Goal: Information Seeking & Learning: Learn about a topic

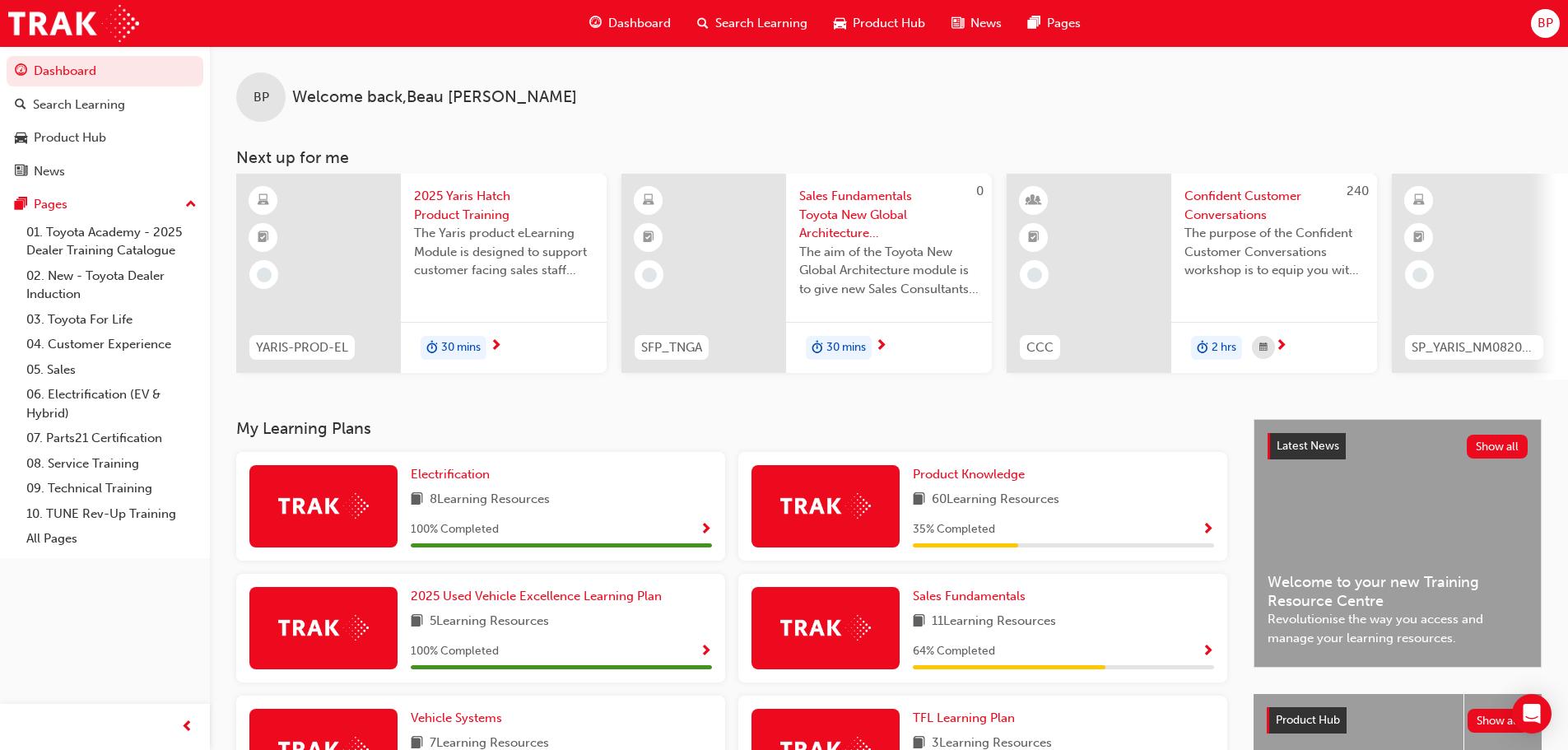
scroll to position [329, 0]
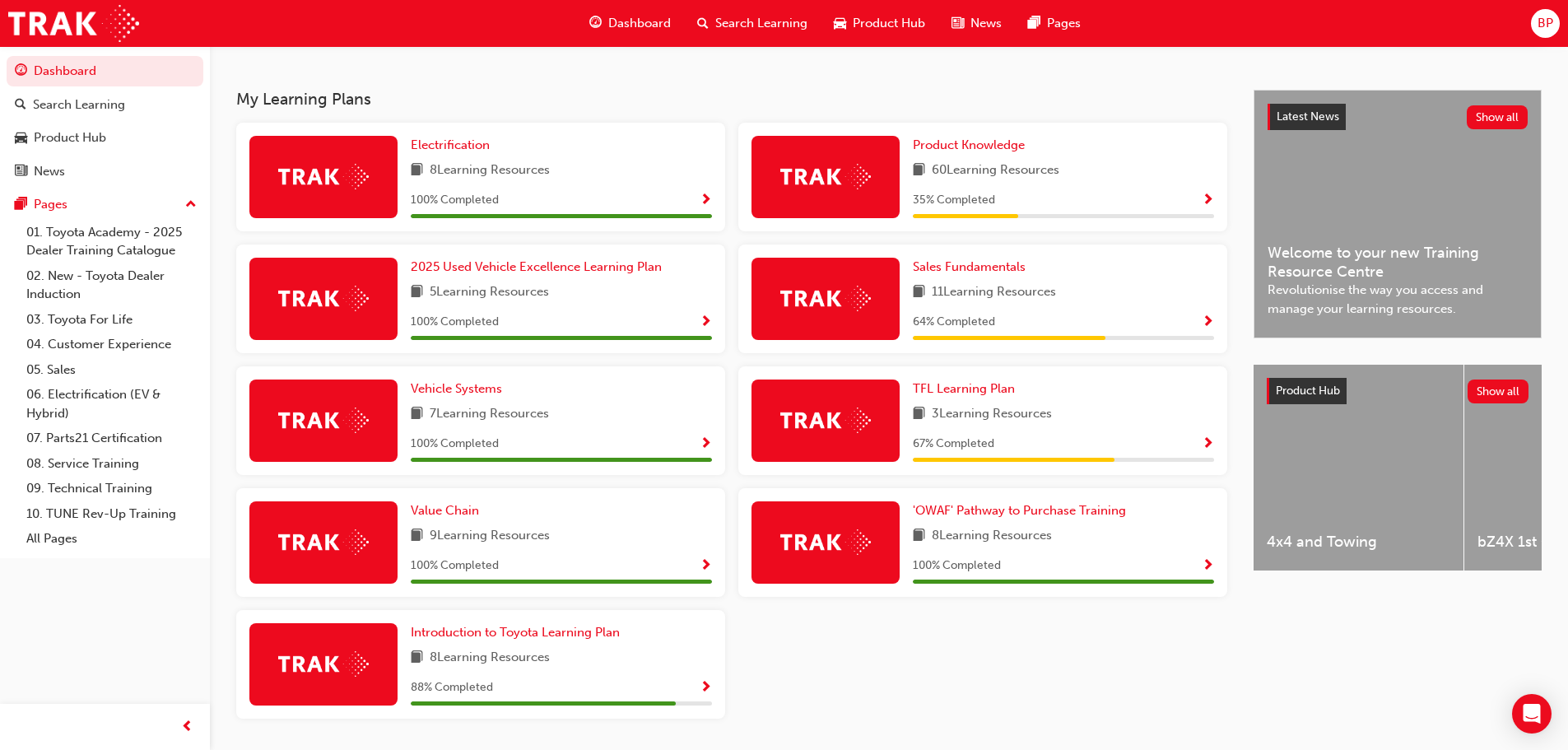
click at [707, 694] on span "Show Progress" at bounding box center [705, 688] width 12 height 15
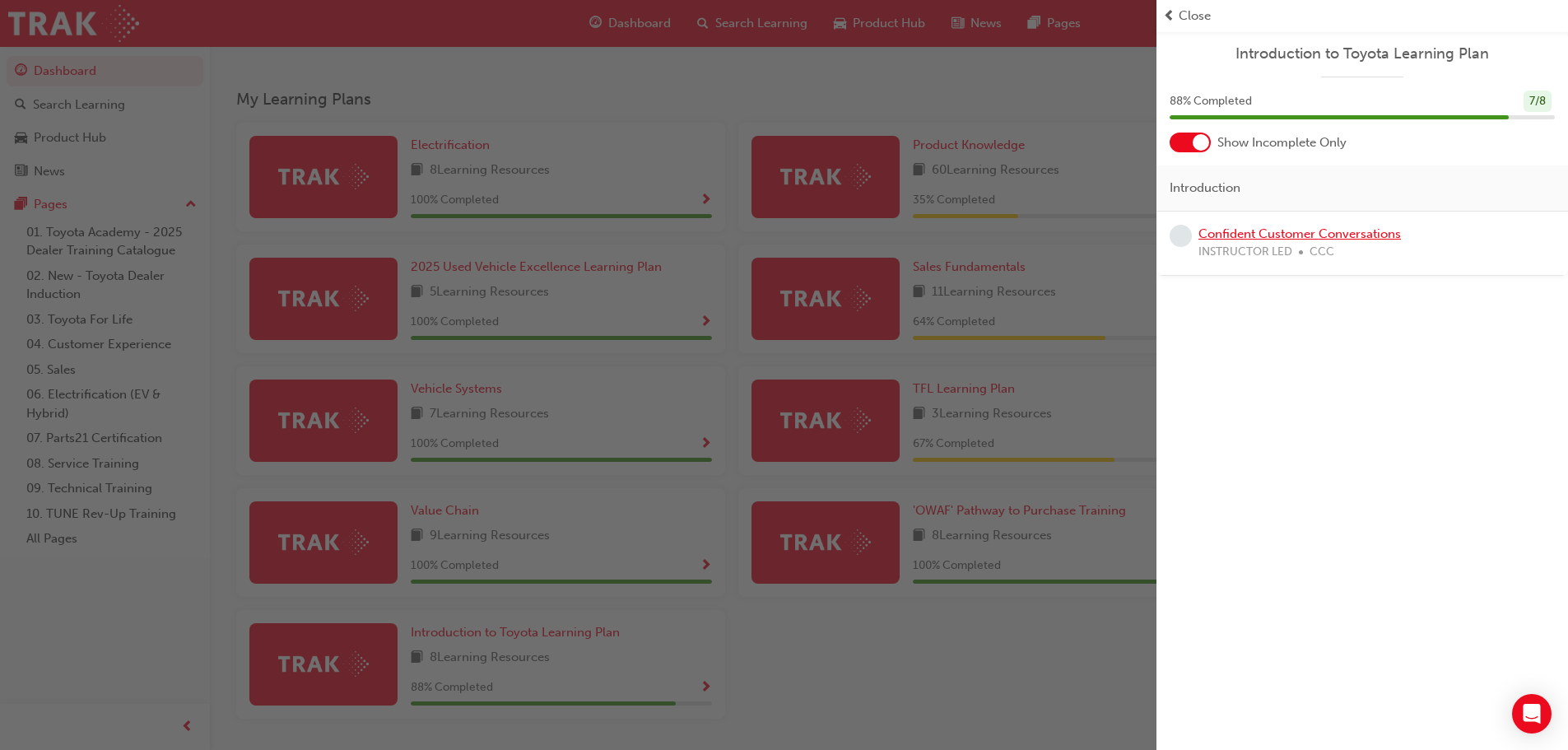
click at [1227, 230] on link "Confident Customer Conversations" at bounding box center [1300, 234] width 202 height 15
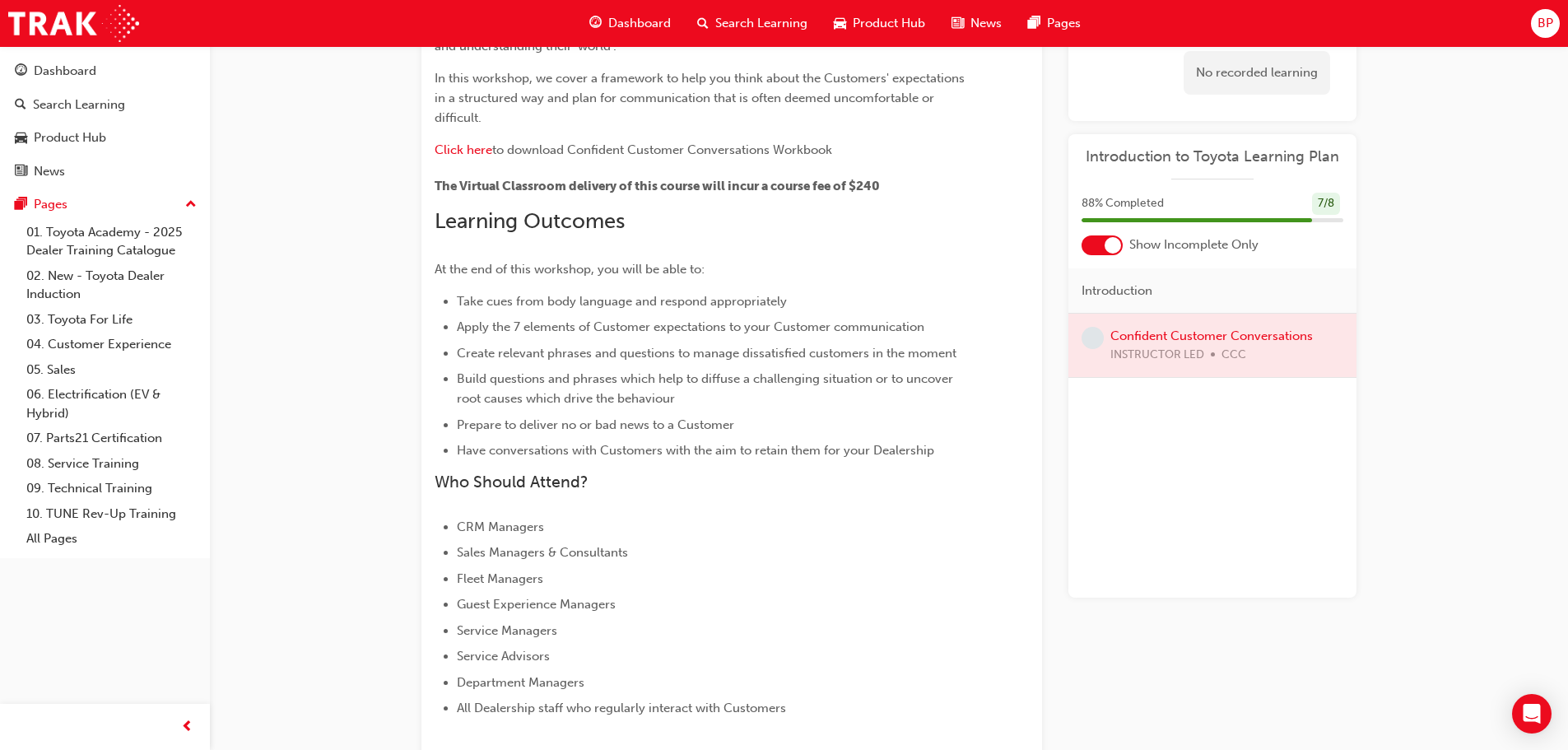
scroll to position [98, 0]
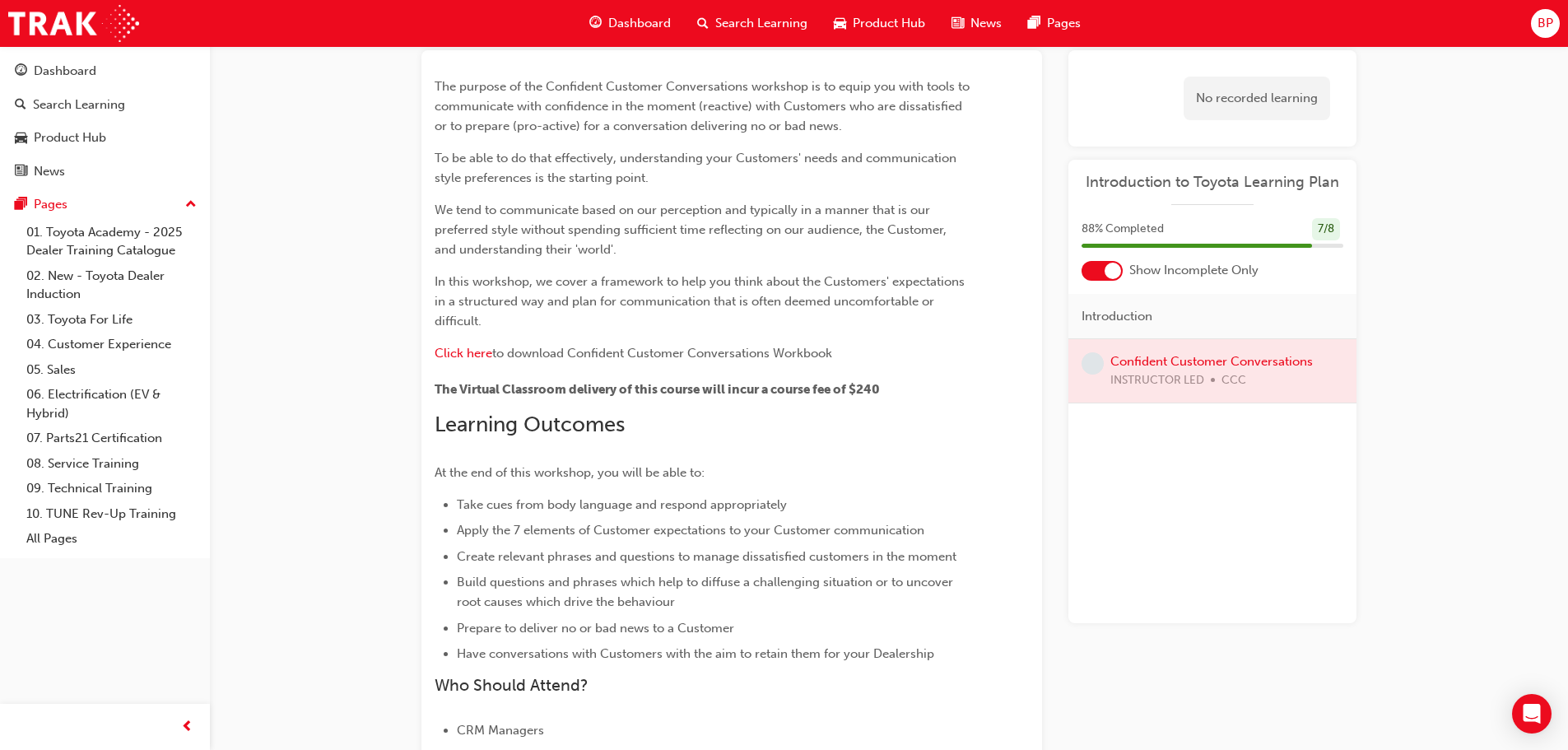
click at [606, 26] on div "Dashboard" at bounding box center [629, 23] width 108 height 34
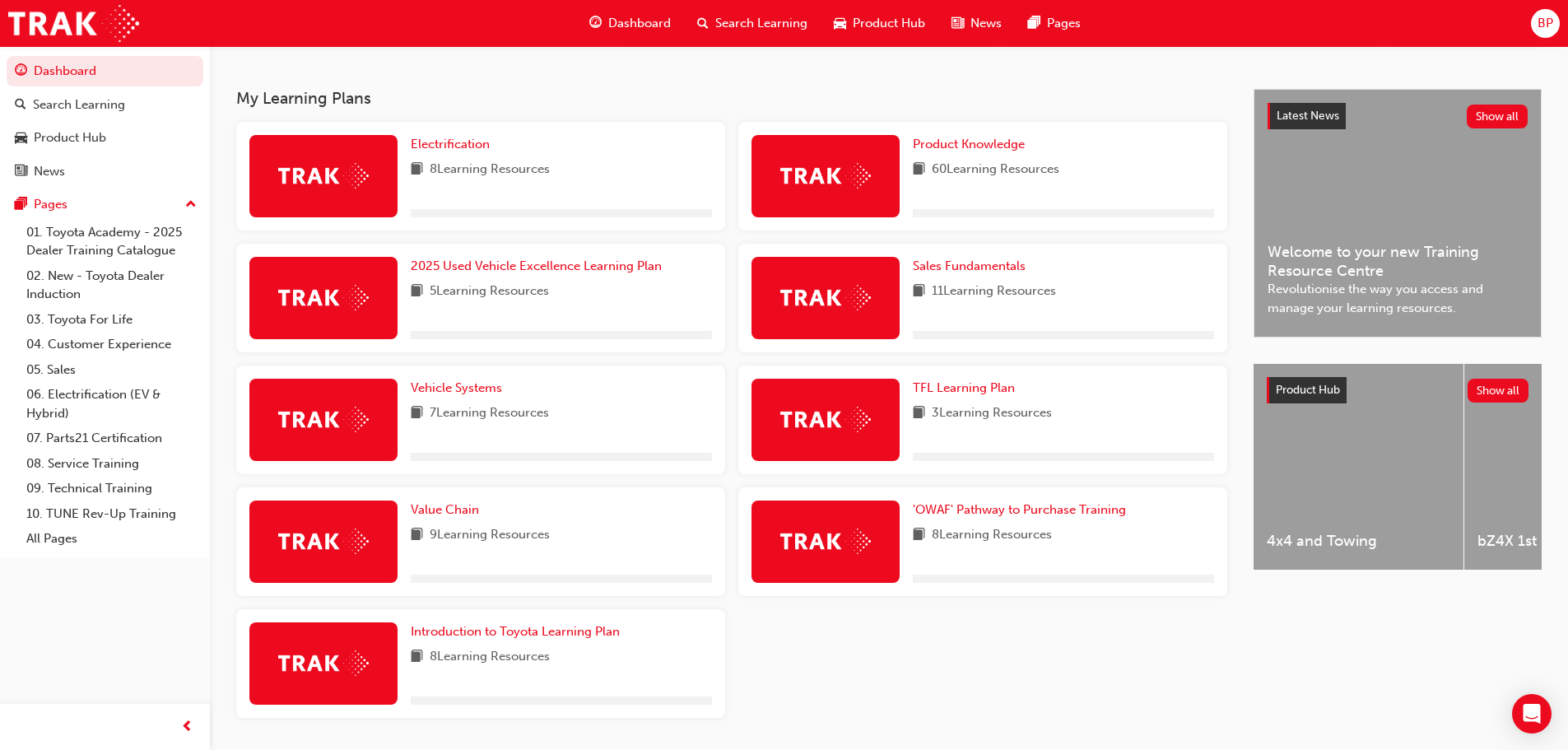
scroll to position [386, 0]
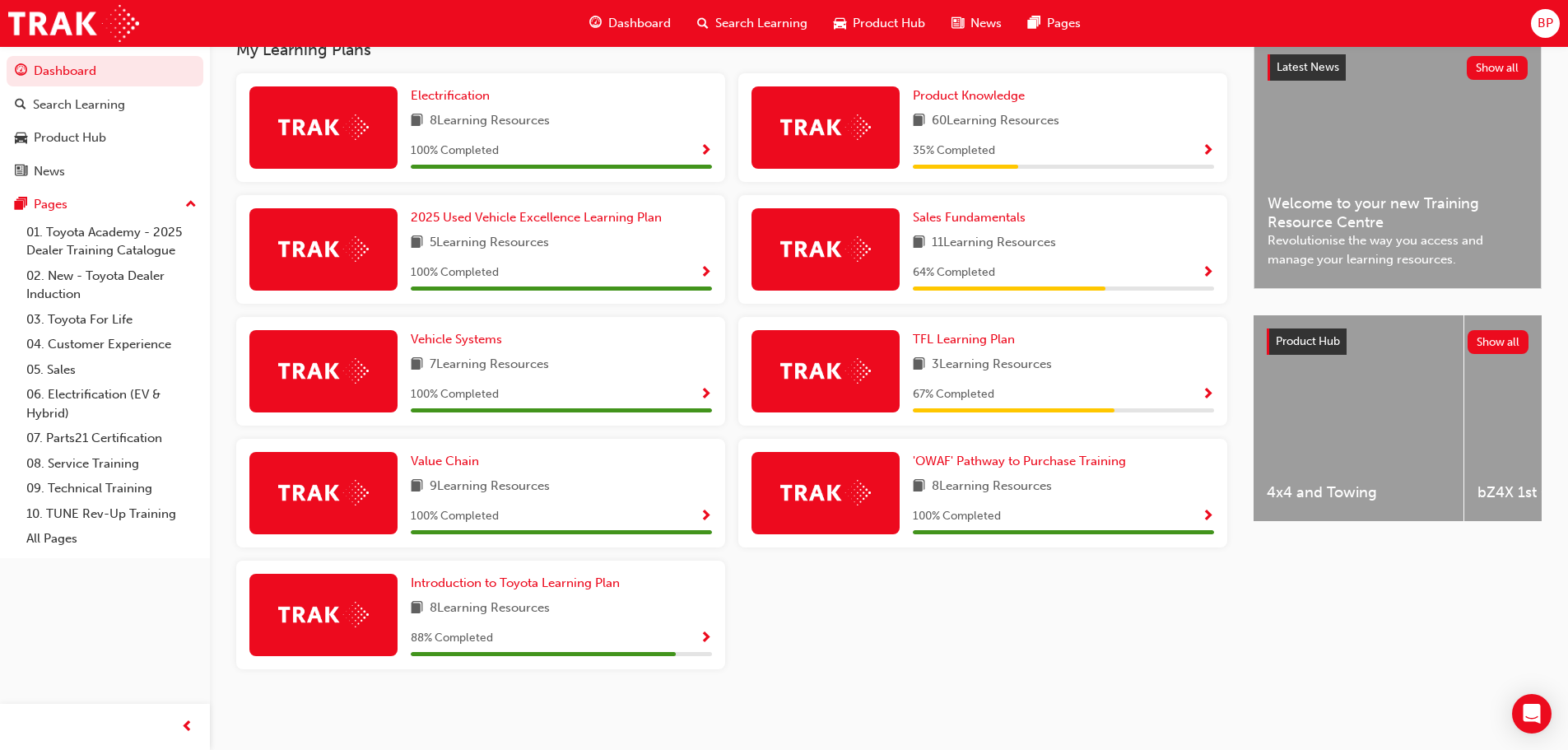
click at [1206, 390] on span "Show Progress" at bounding box center [1207, 395] width 12 height 15
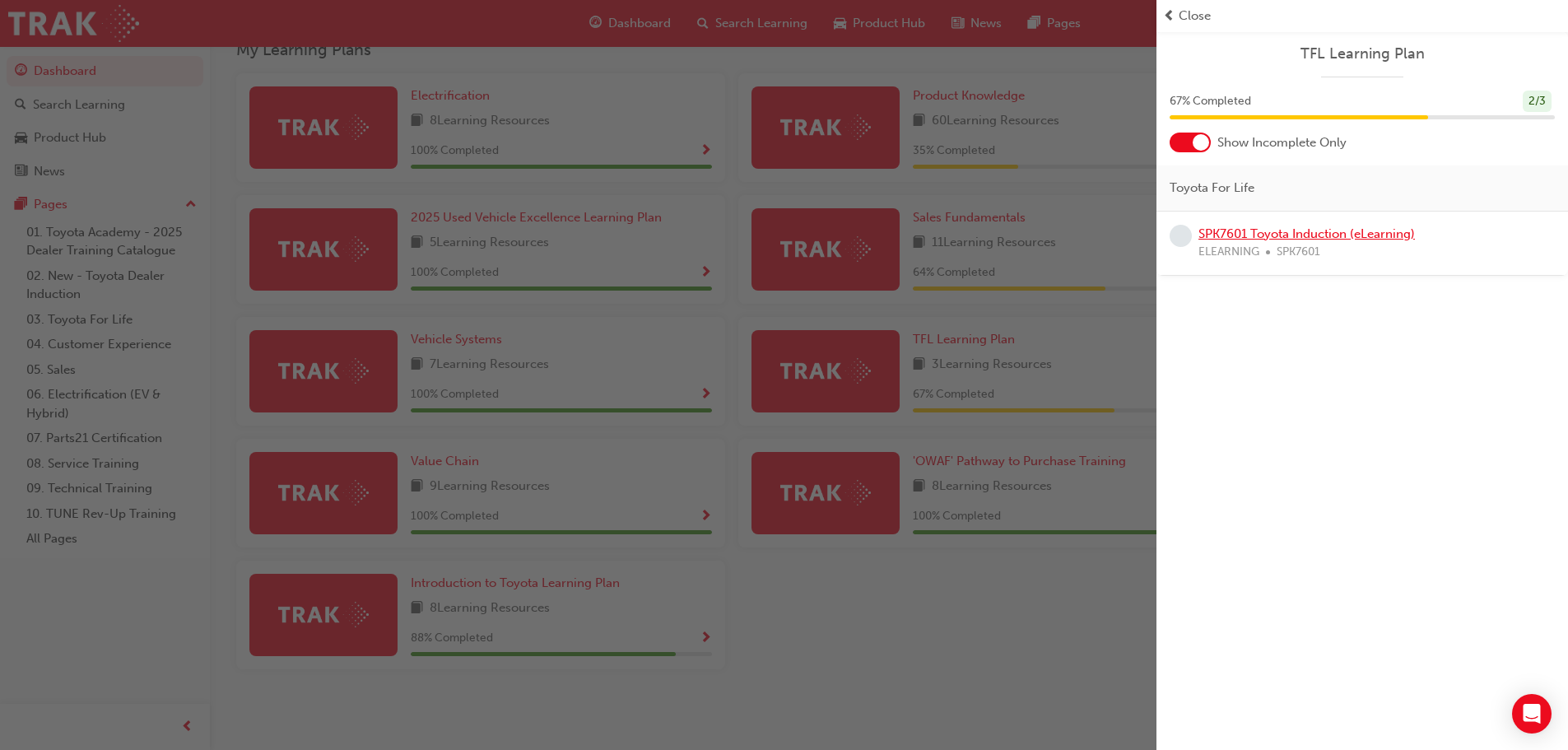
click at [1224, 236] on link "SPK7601 Toyota Induction (eLearning)" at bounding box center [1307, 234] width 216 height 15
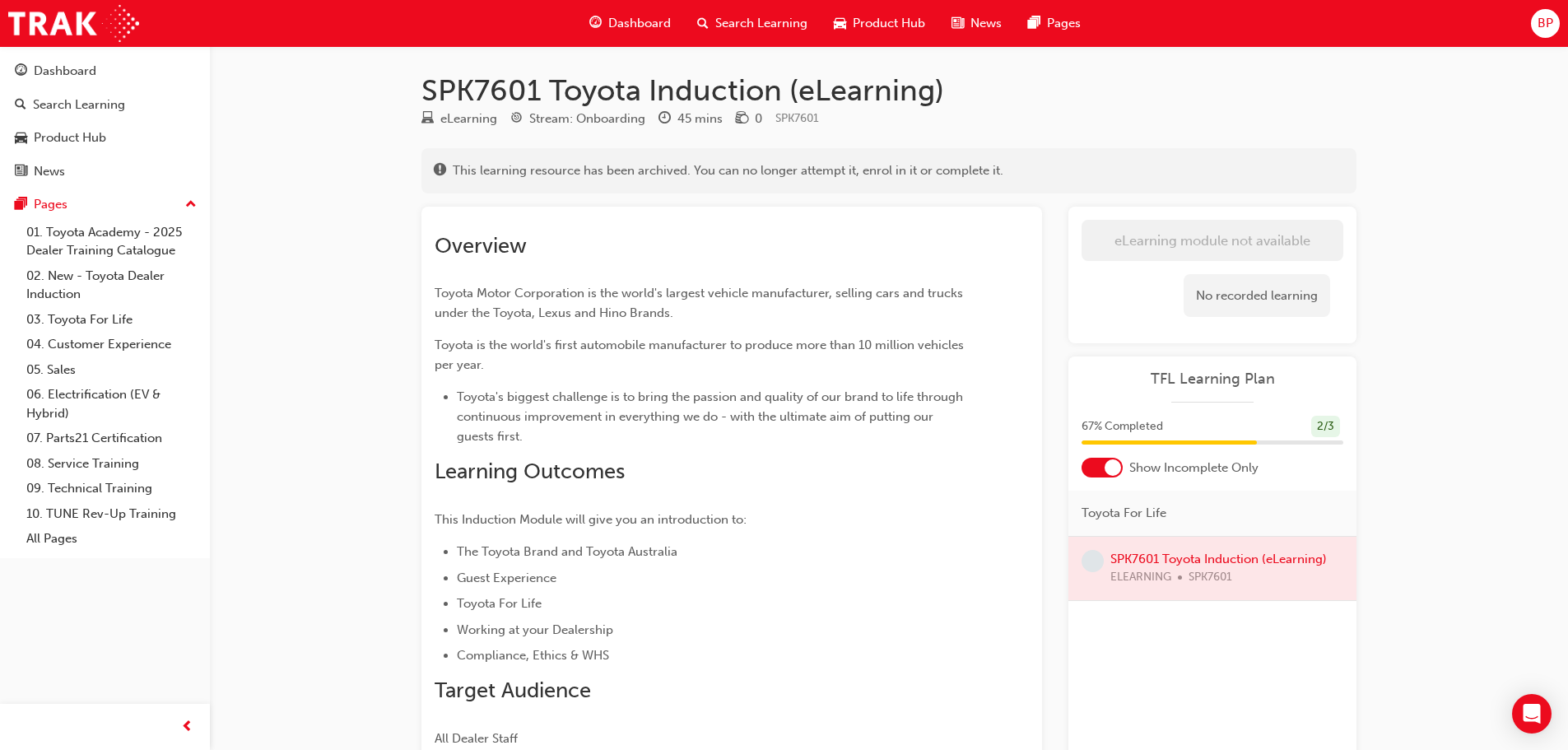
click at [640, 20] on span "Dashboard" at bounding box center [640, 23] width 63 height 19
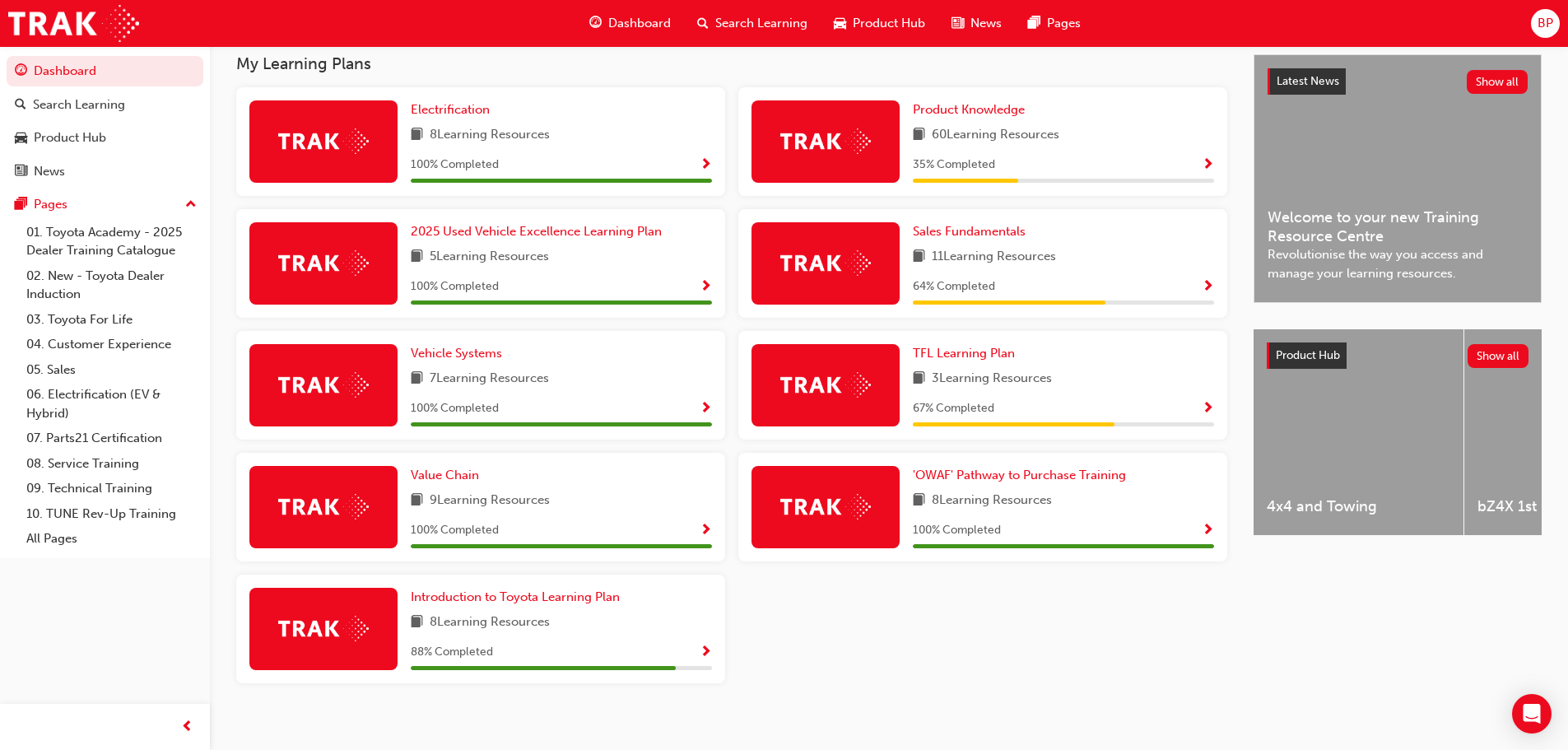
scroll to position [386, 0]
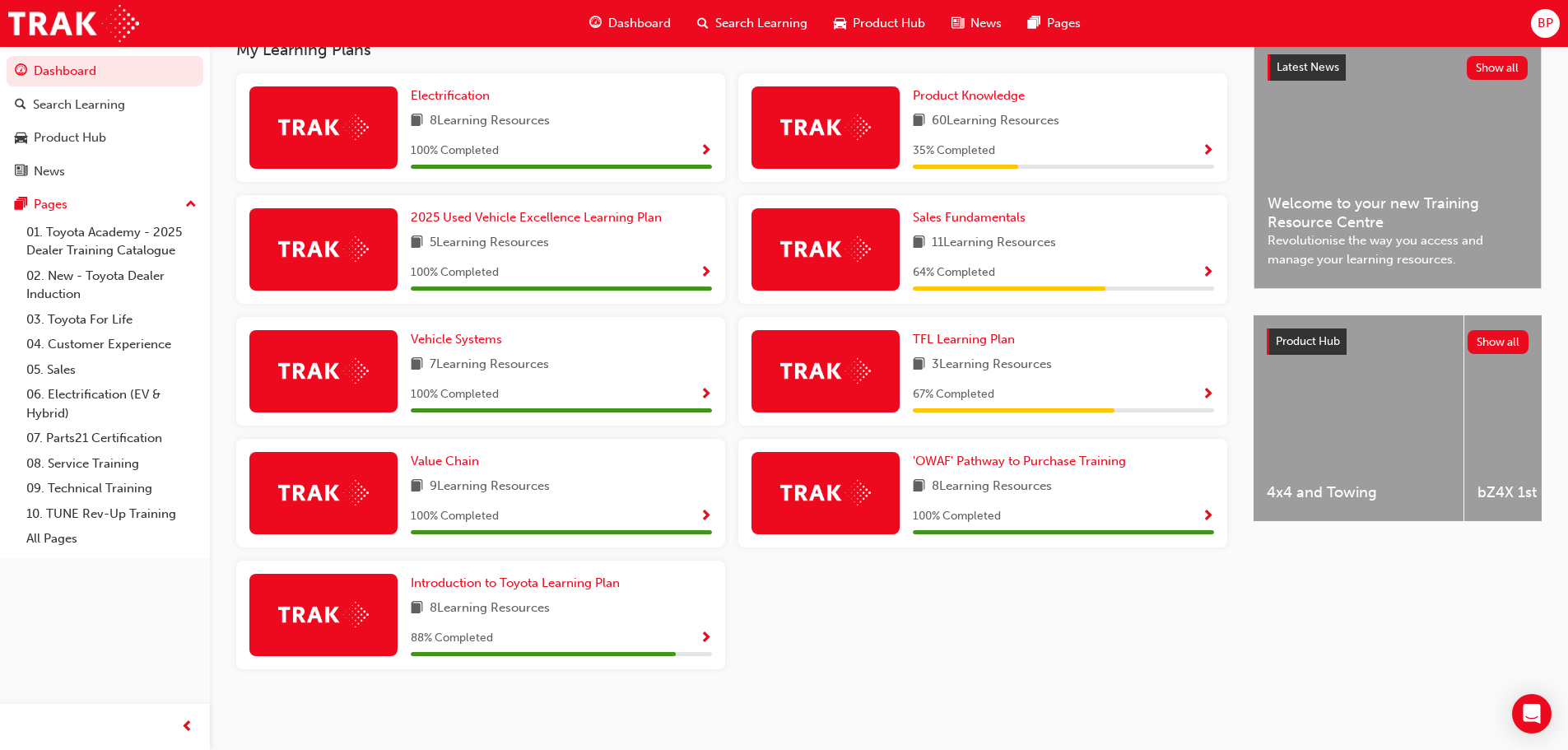
click at [1205, 269] on span "Show Progress" at bounding box center [1207, 273] width 12 height 15
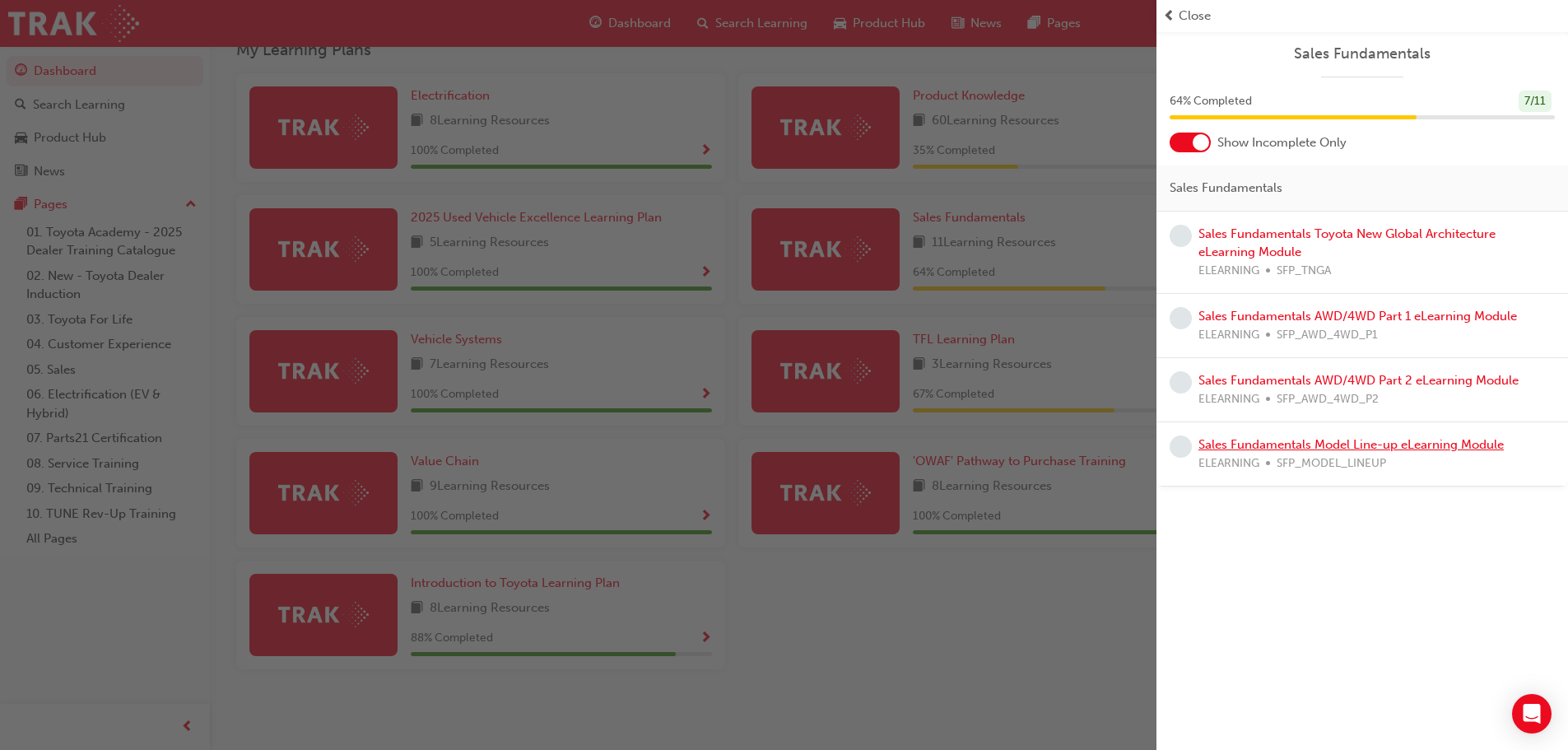
click at [1266, 442] on link "Sales Fundamentals Model Line-up eLearning Module" at bounding box center [1352, 444] width 306 height 15
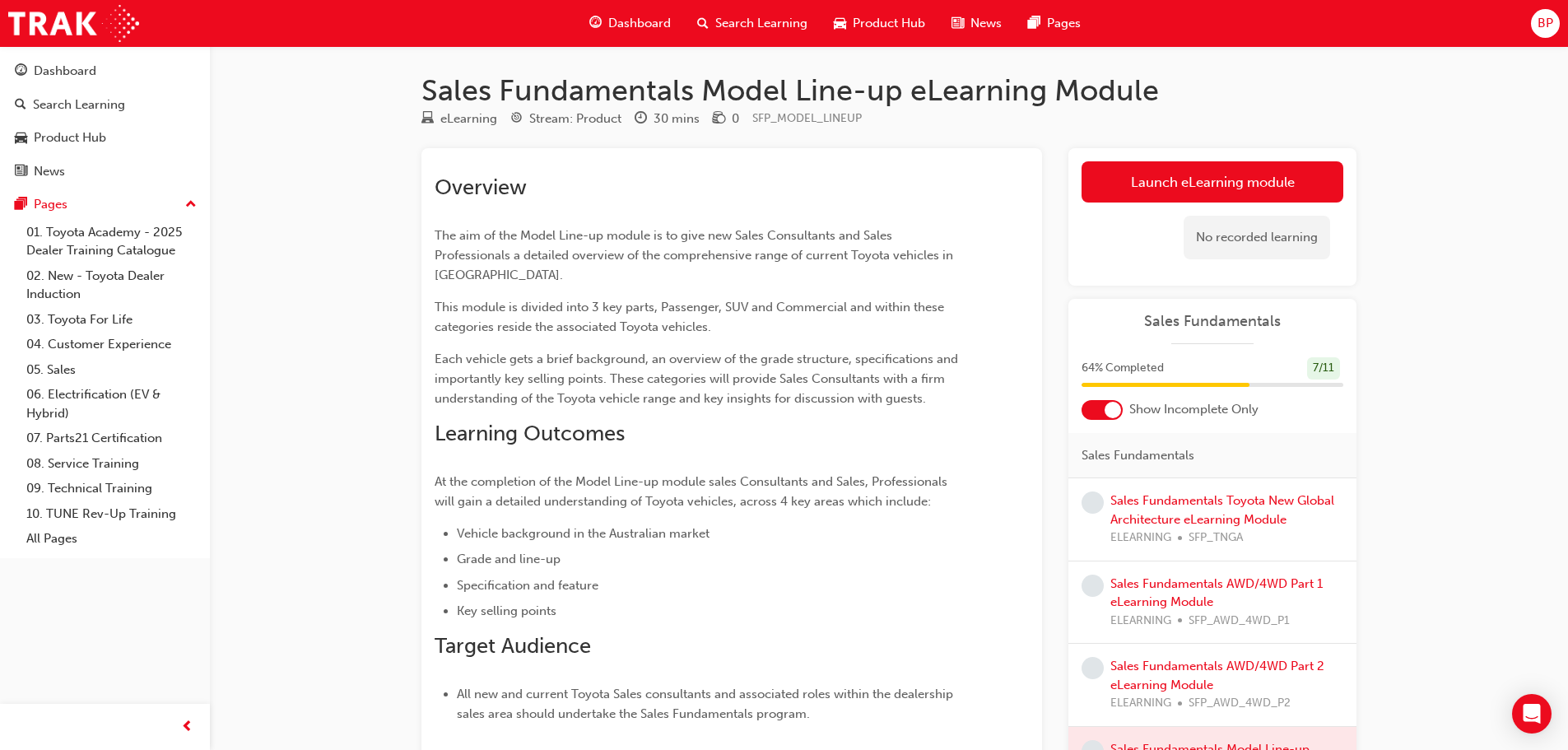
click at [646, 35] on div "Dashboard" at bounding box center [629, 23] width 108 height 34
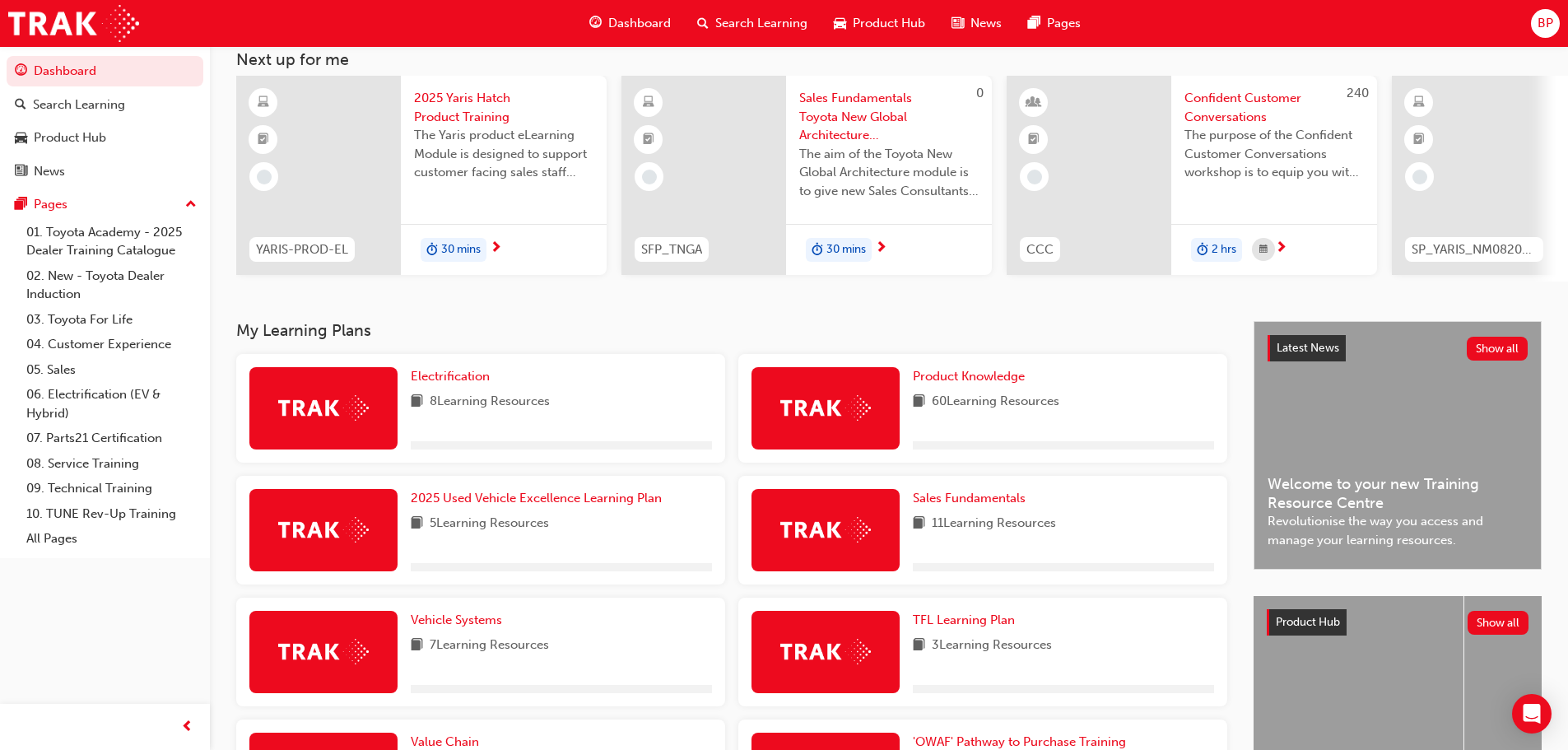
scroll to position [247, 0]
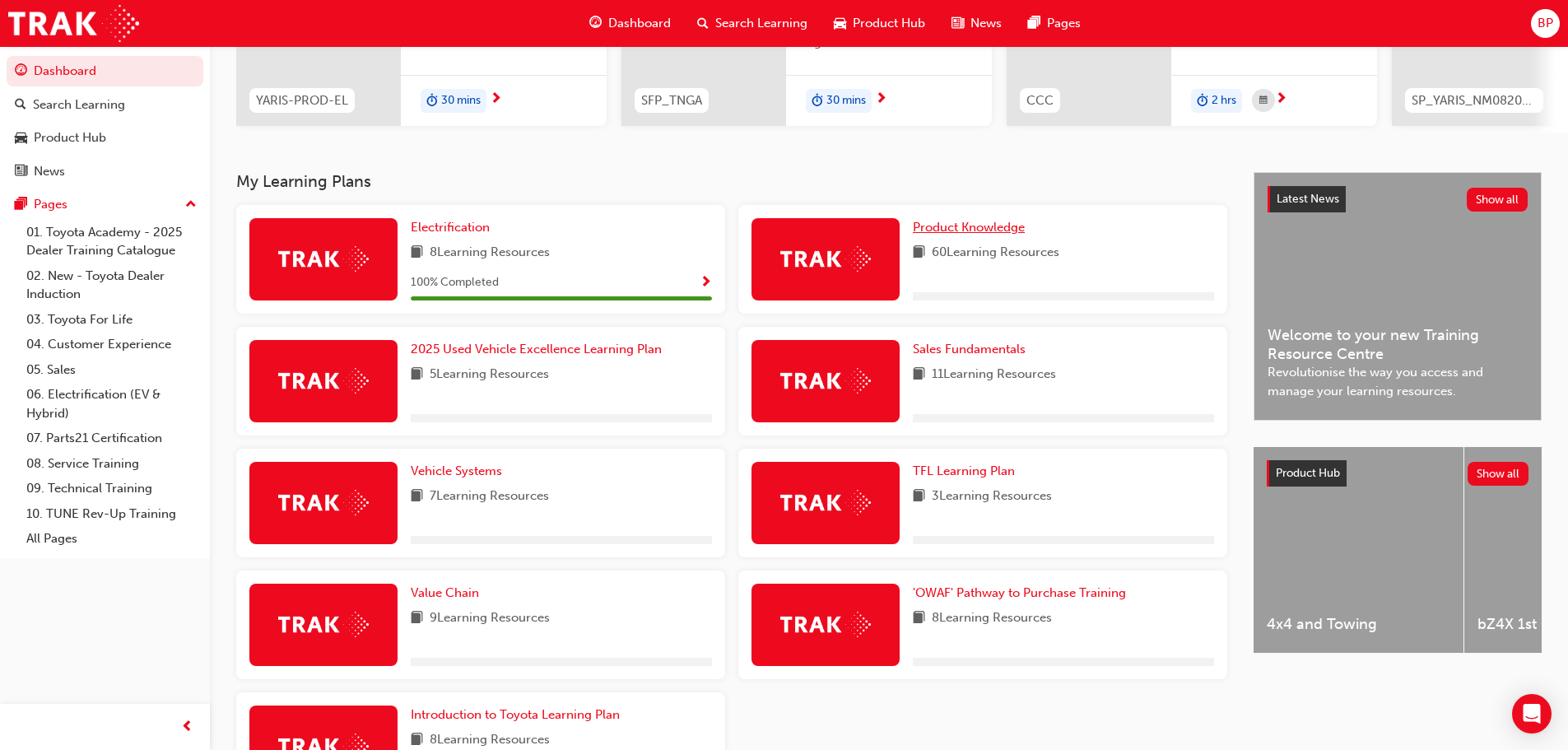
click at [981, 231] on span "Product Knowledge" at bounding box center [969, 227] width 112 height 15
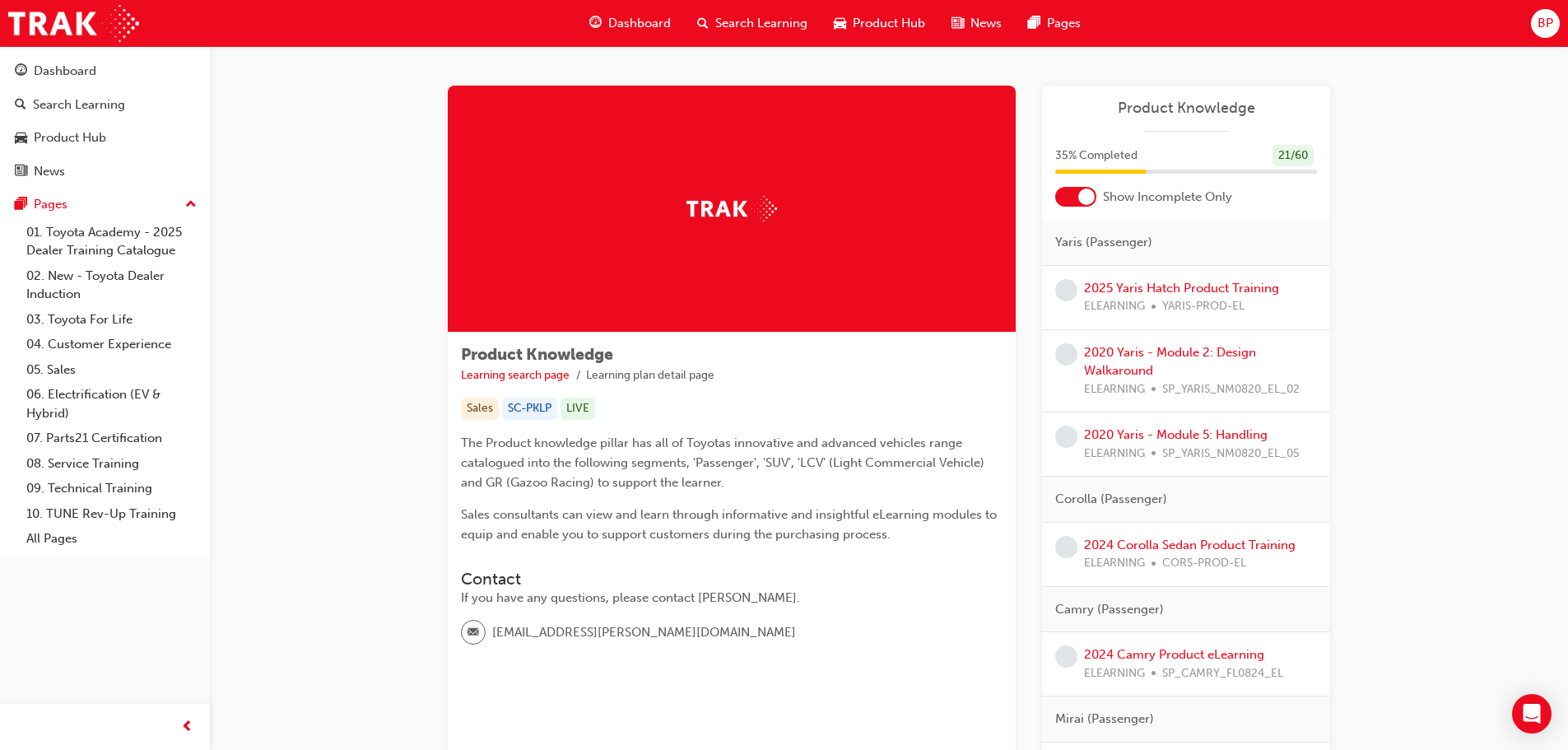
click at [1087, 200] on div at bounding box center [1087, 197] width 17 height 17
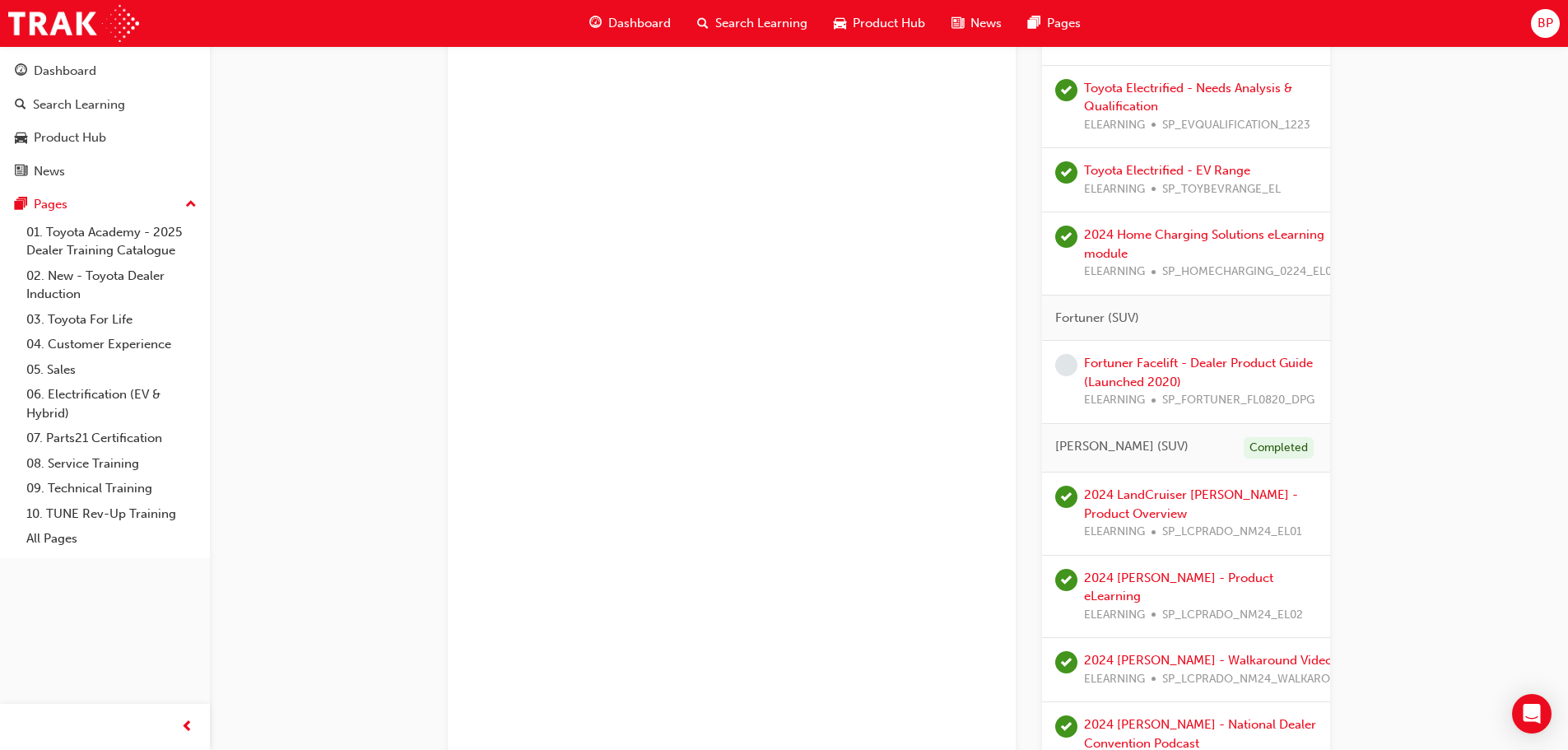
scroll to position [2371, 0]
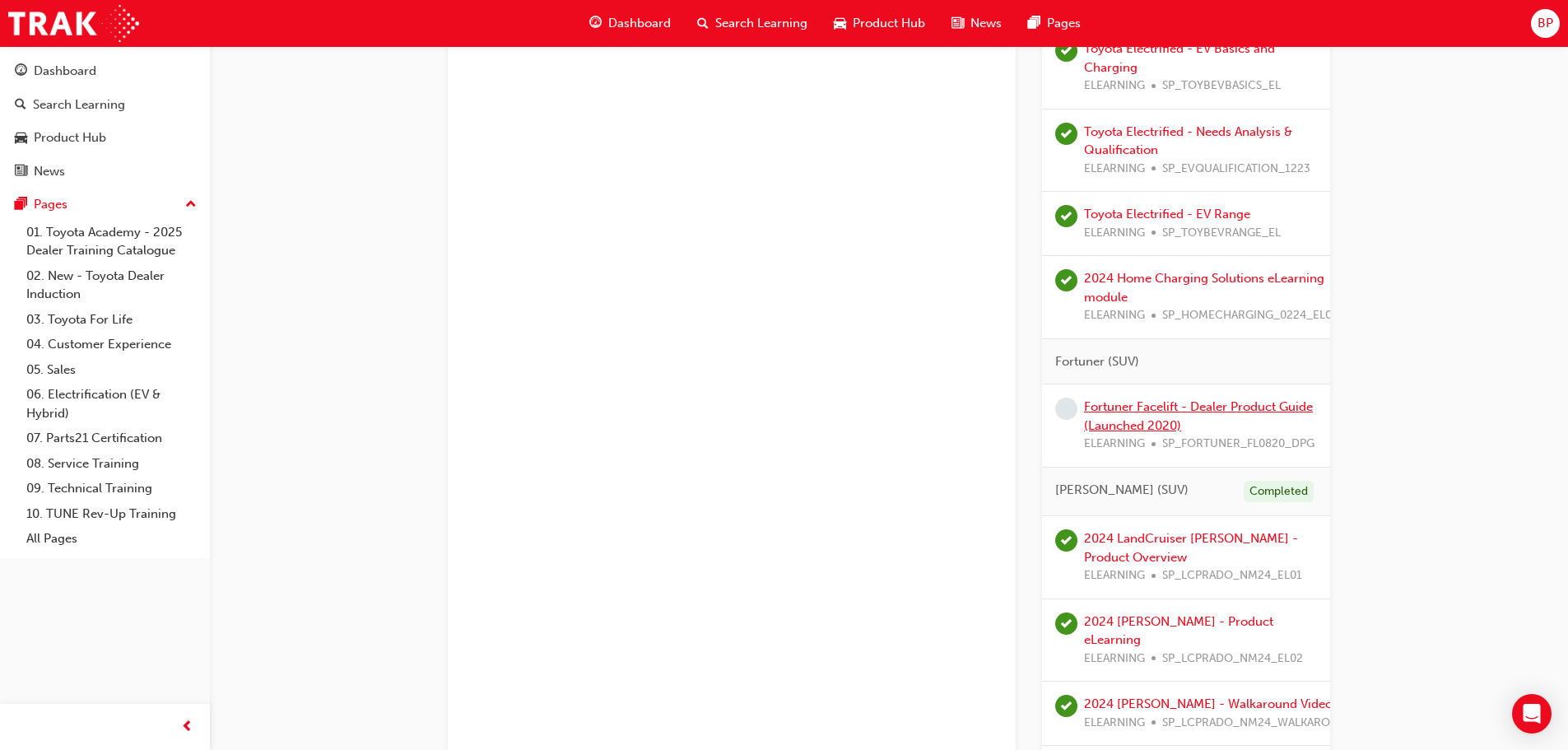
click at [1138, 432] on link "Fortuner Facelift - Dealer Product Guide (Launched 2020)" at bounding box center [1198, 416] width 229 height 34
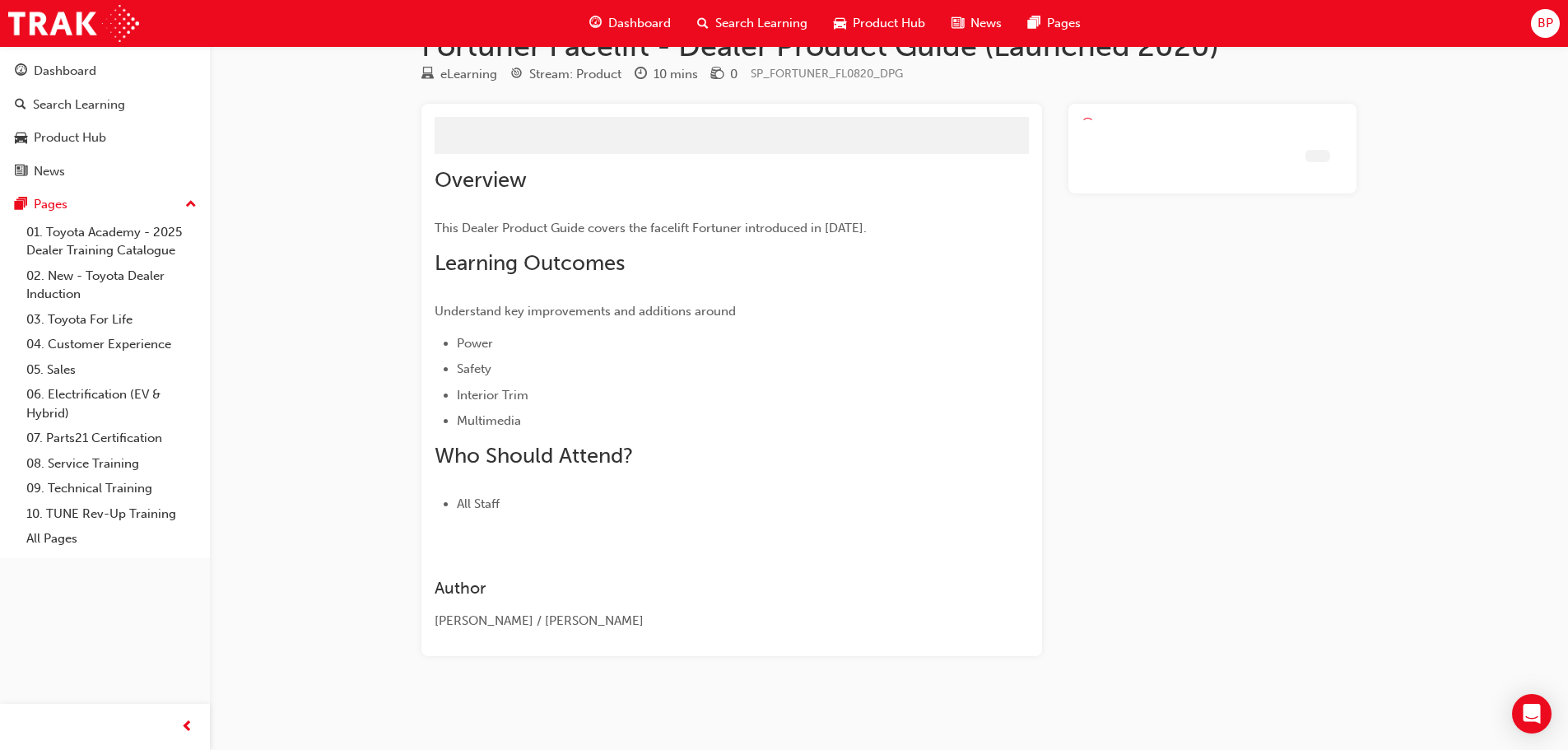
scroll to position [7, 0]
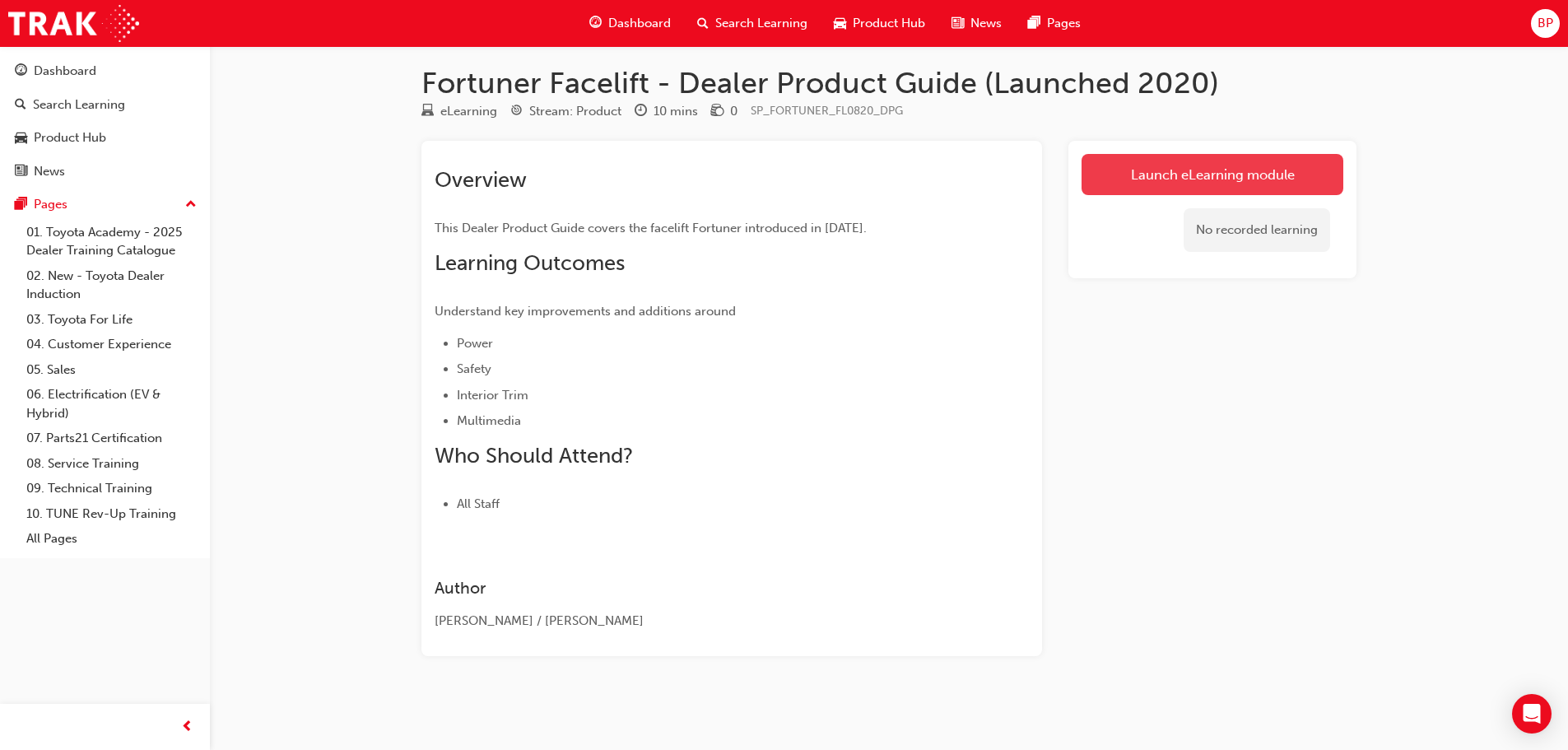
click at [1169, 175] on link "Launch eLearning module" at bounding box center [1213, 174] width 261 height 41
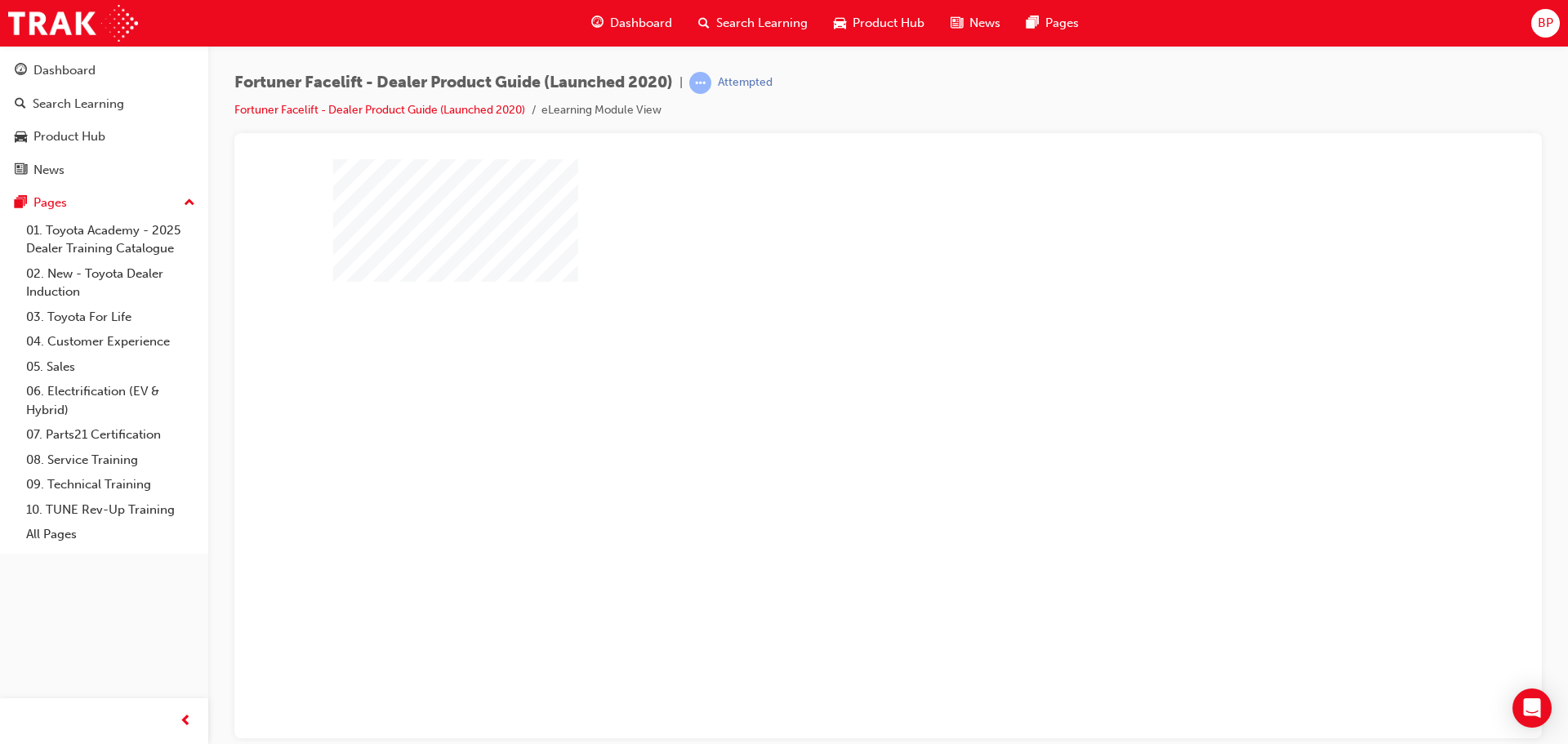
click at [841, 401] on div "play" at bounding box center [841, 401] width 0 height 0
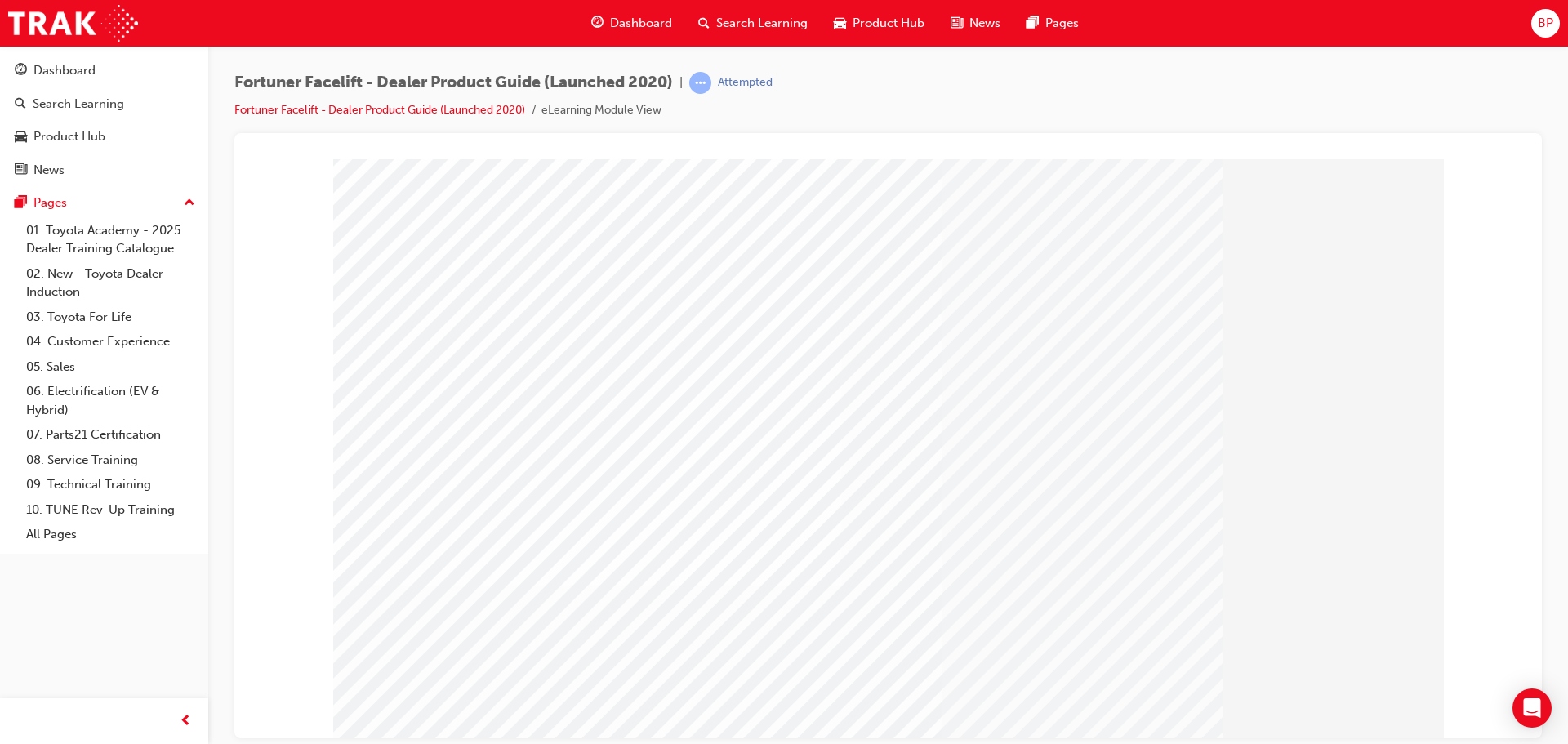
scroll to position [34, 0]
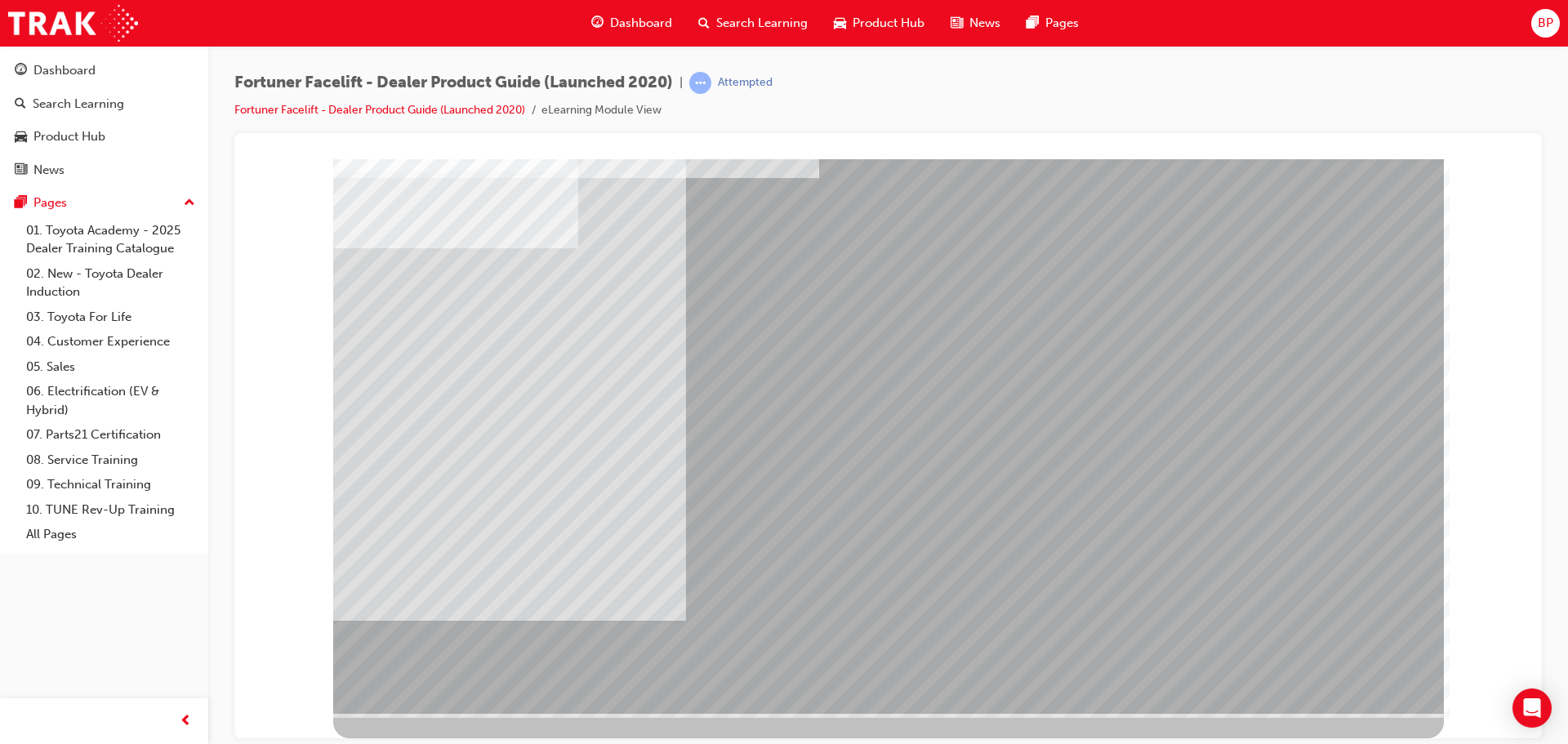
scroll to position [0, 0]
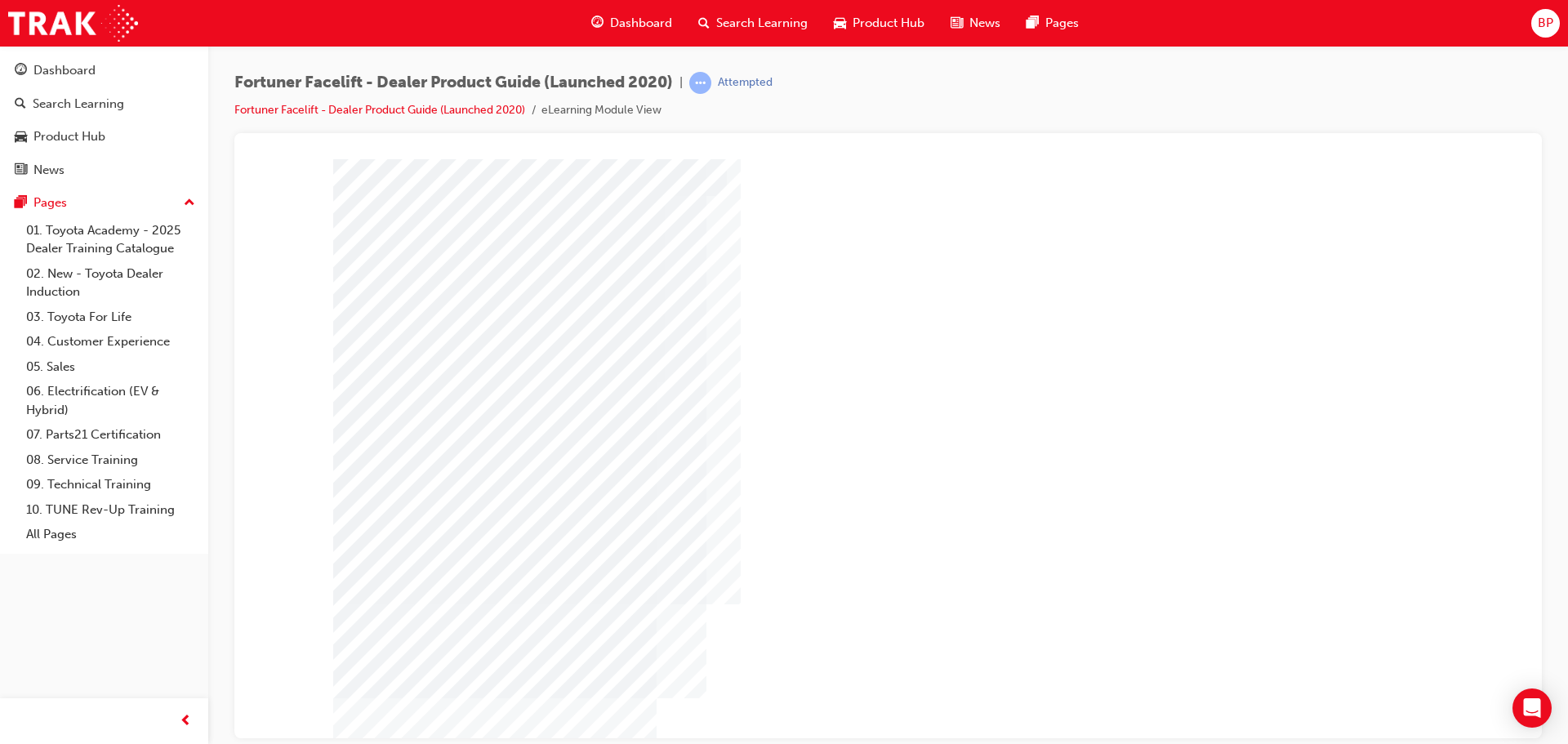
scroll to position [34, 0]
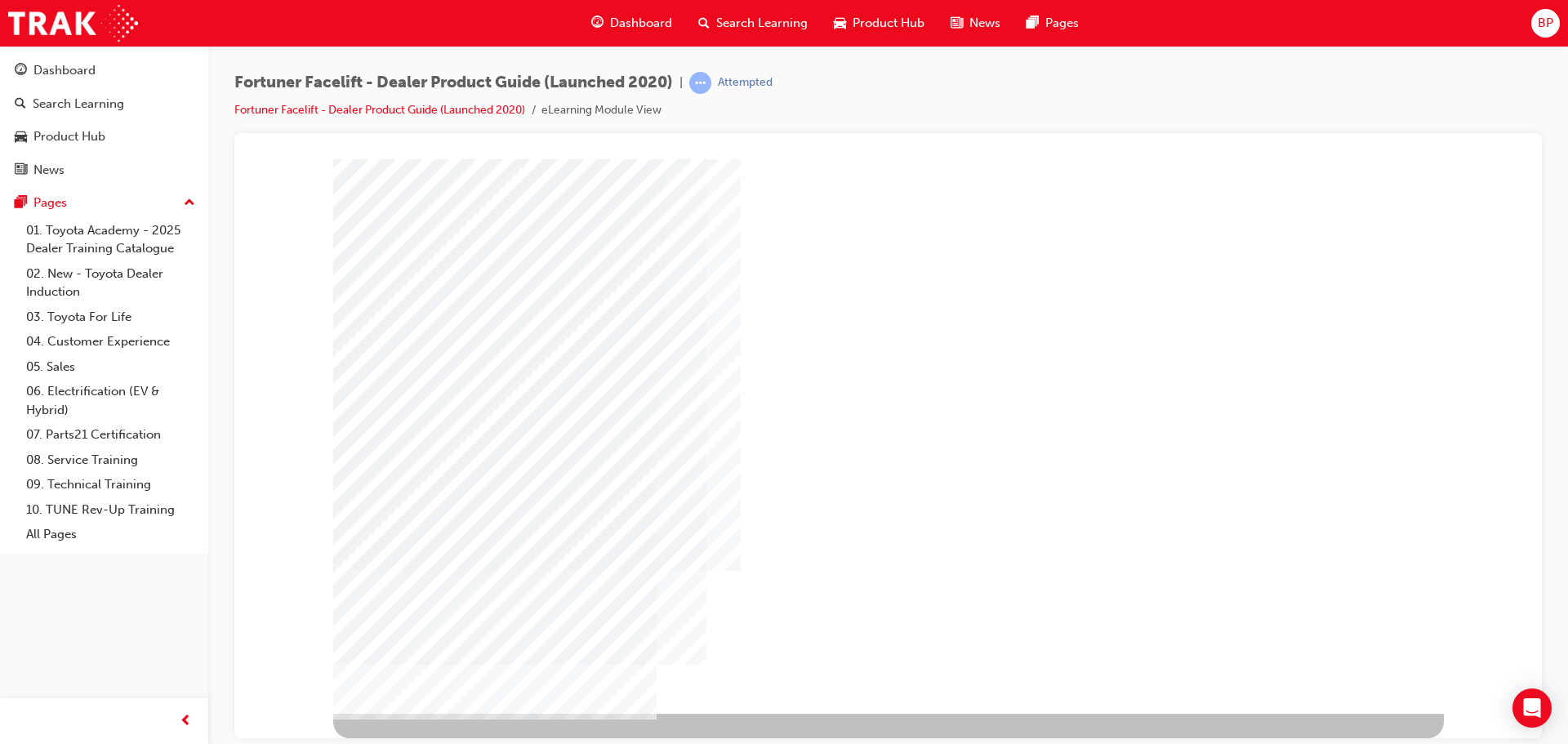
click at [436, 742] on div "NEXT Trigger this button to go to the next slide" at bounding box center [384, 757] width 103 height 29
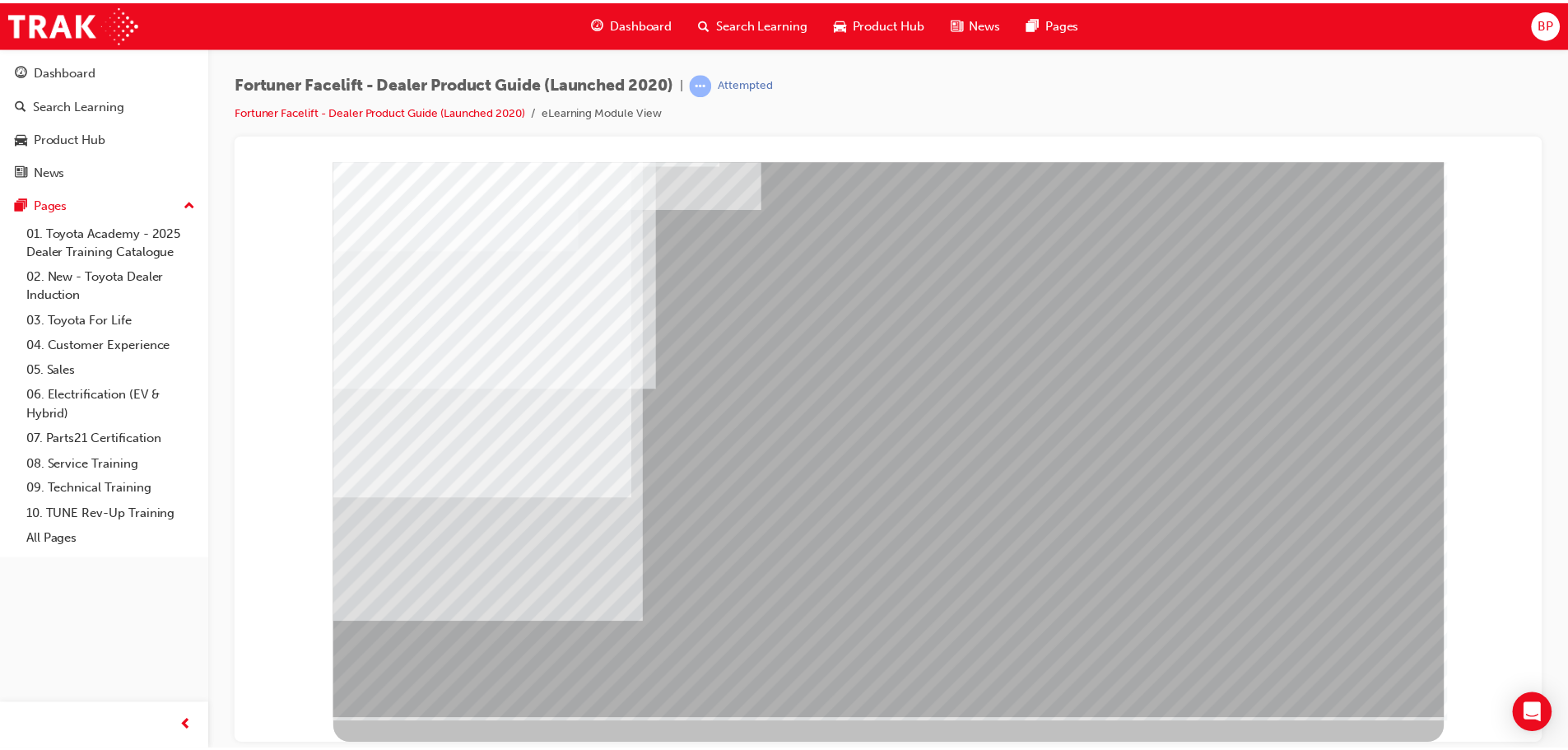
scroll to position [0, 0]
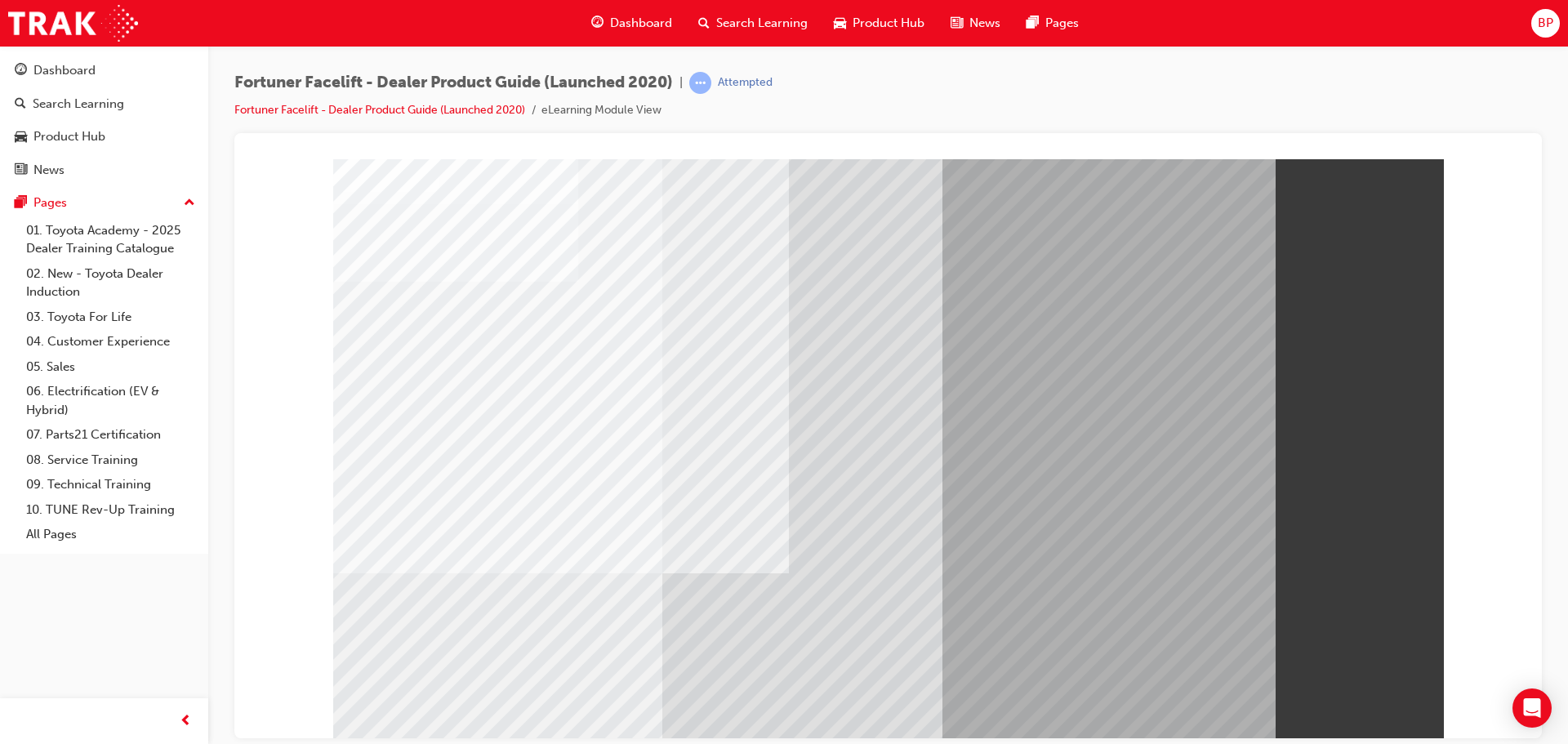
click at [620, 27] on span "Dashboard" at bounding box center [641, 23] width 62 height 19
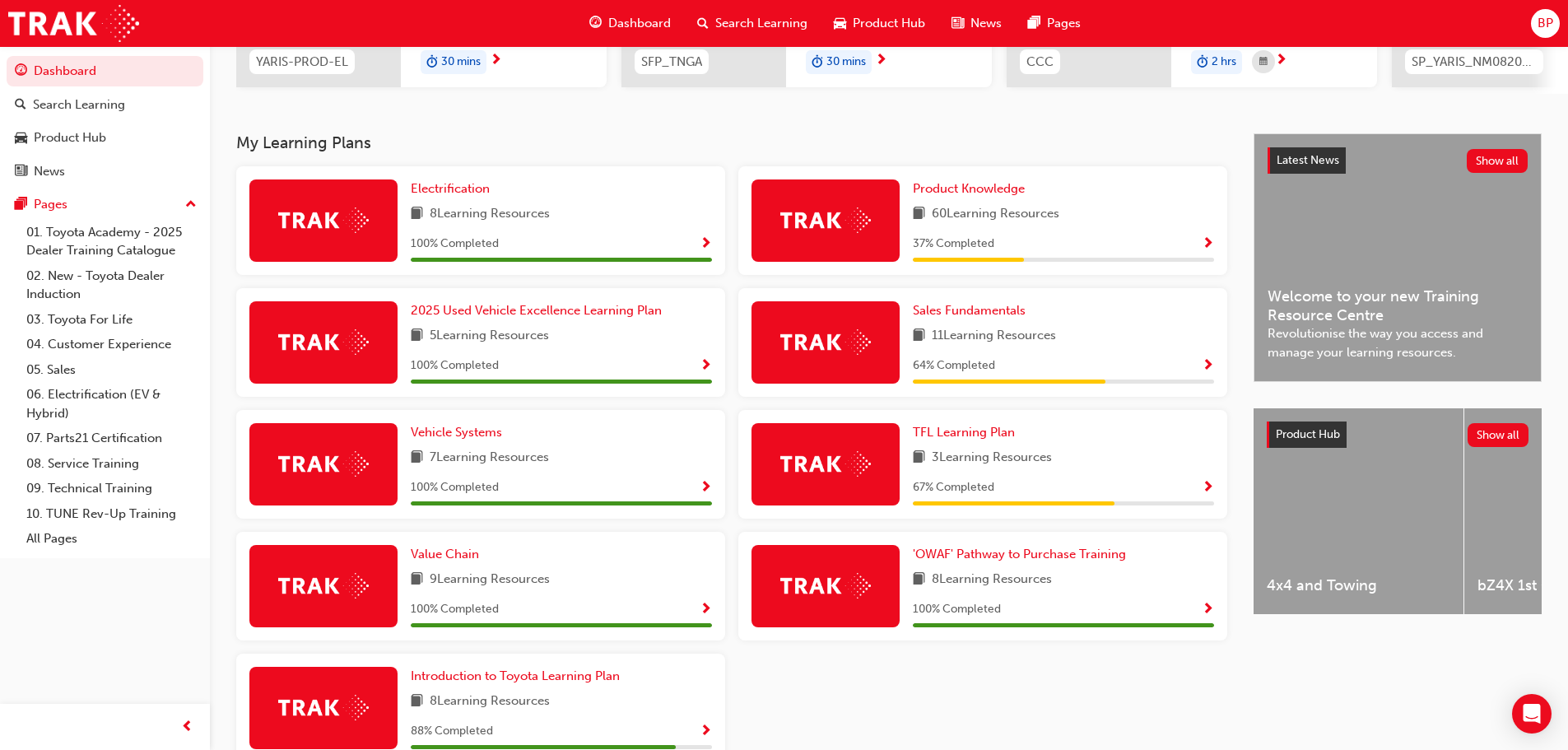
scroll to position [165, 0]
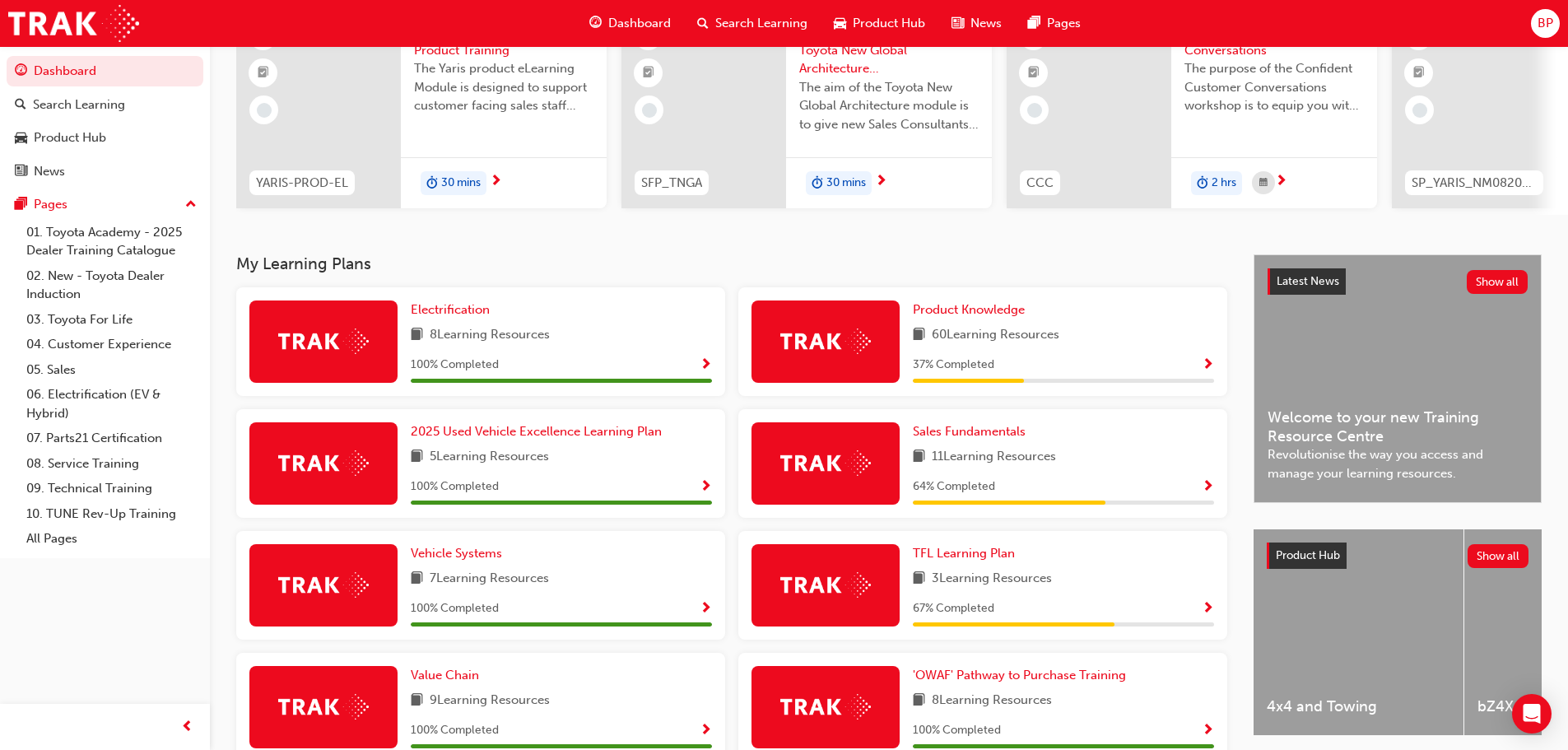
click at [1205, 371] on span "Show Progress" at bounding box center [1207, 365] width 12 height 15
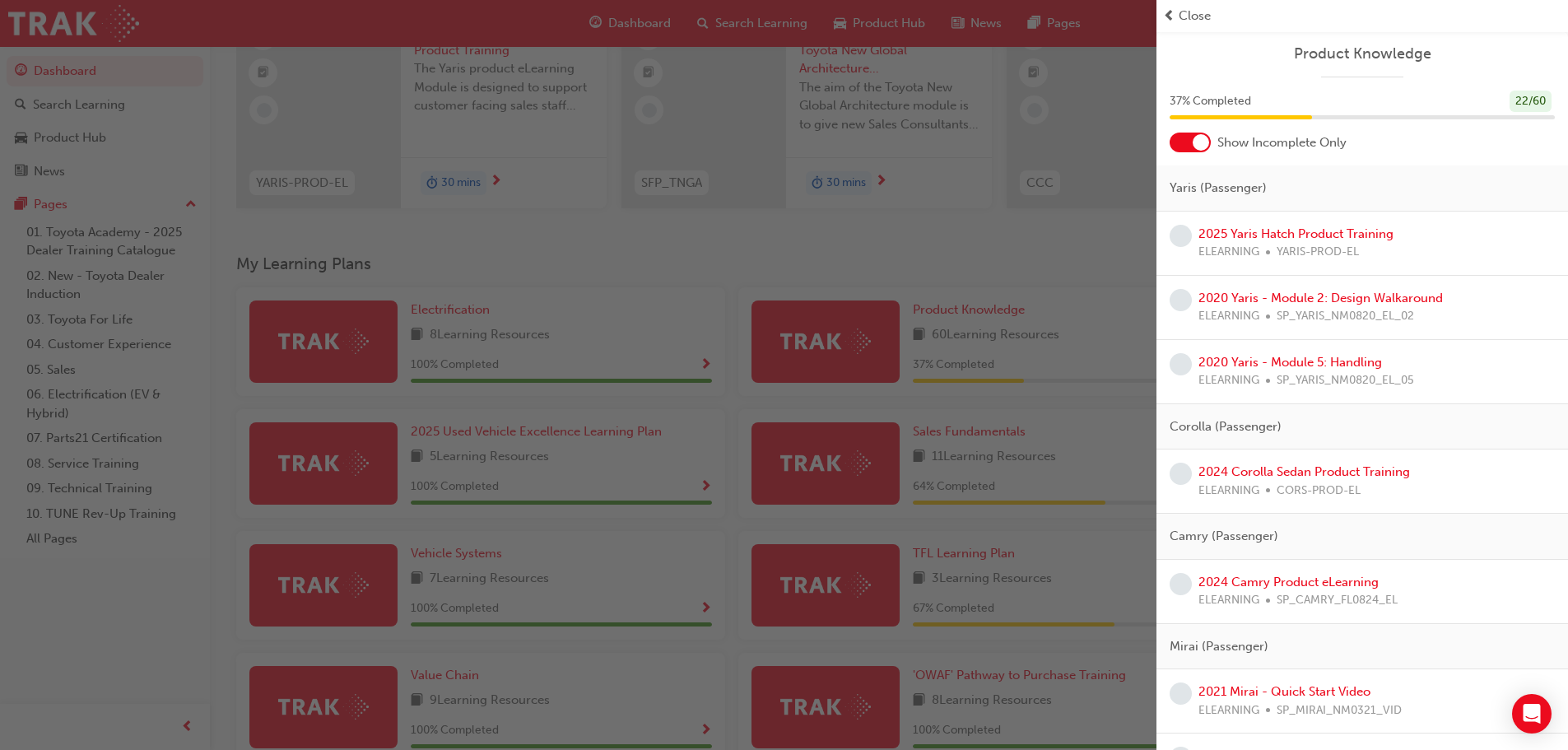
click at [1196, 141] on div at bounding box center [1201, 143] width 17 height 17
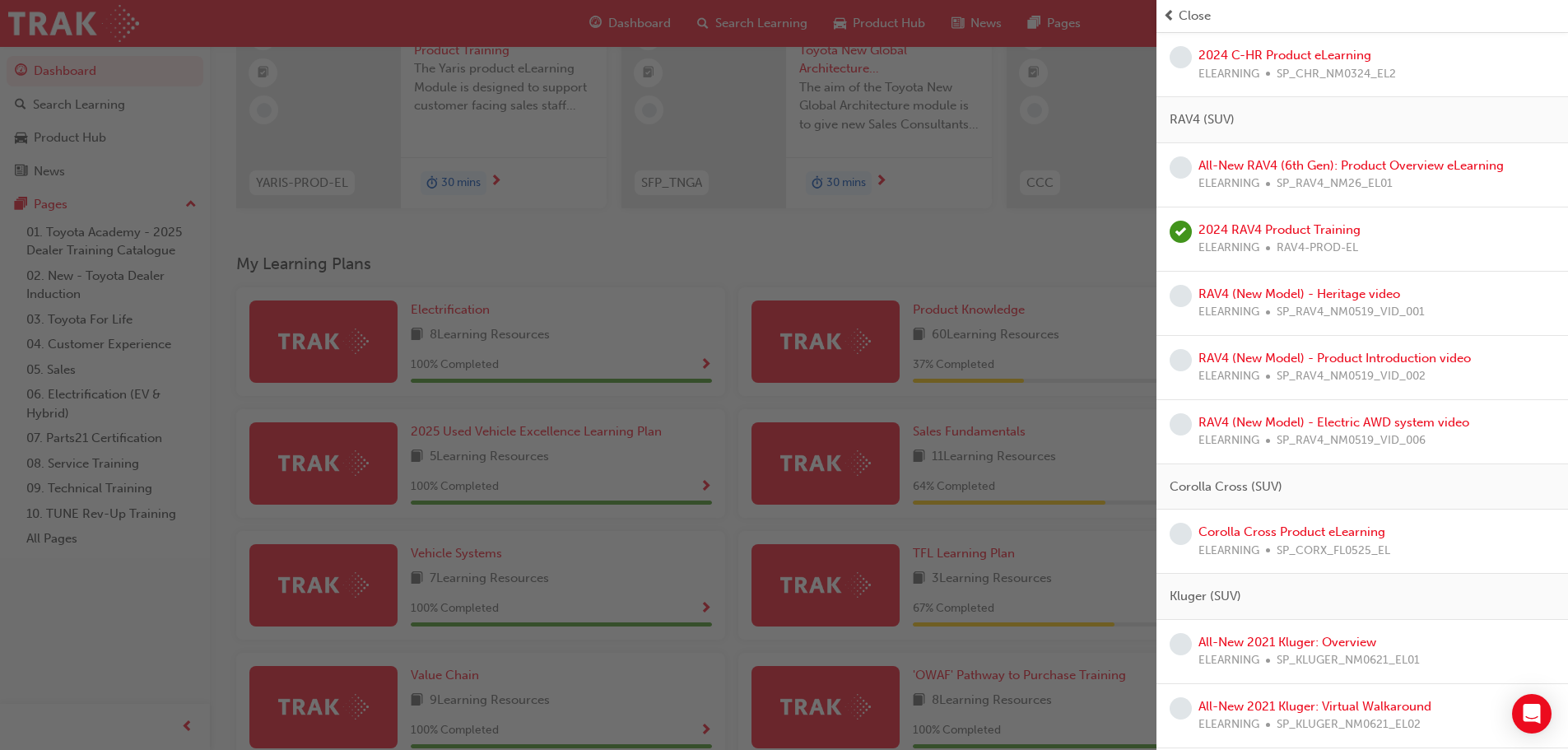
scroll to position [1235, 0]
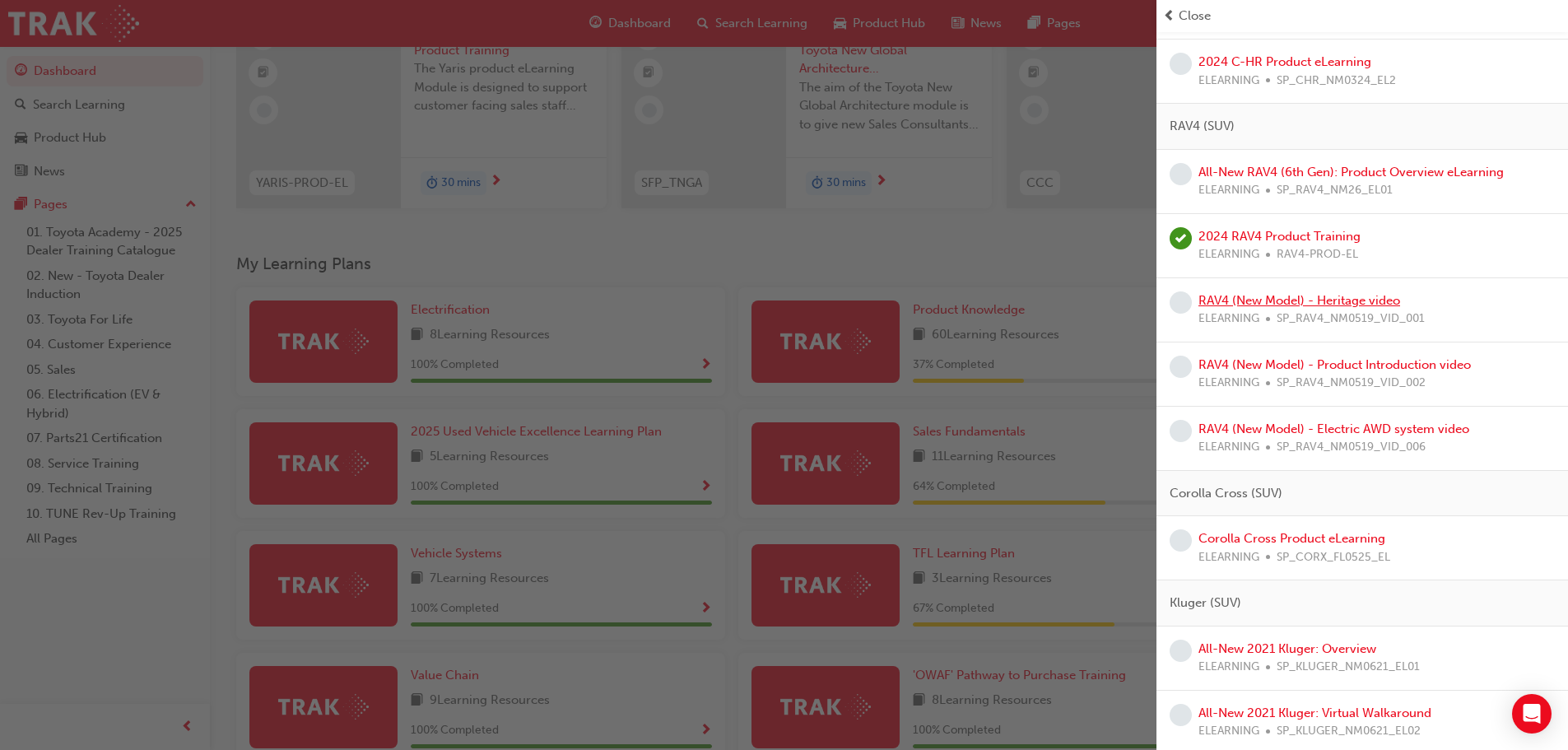
click at [1257, 293] on link "RAV4 (New Model) - Heritage video" at bounding box center [1299, 300] width 202 height 15
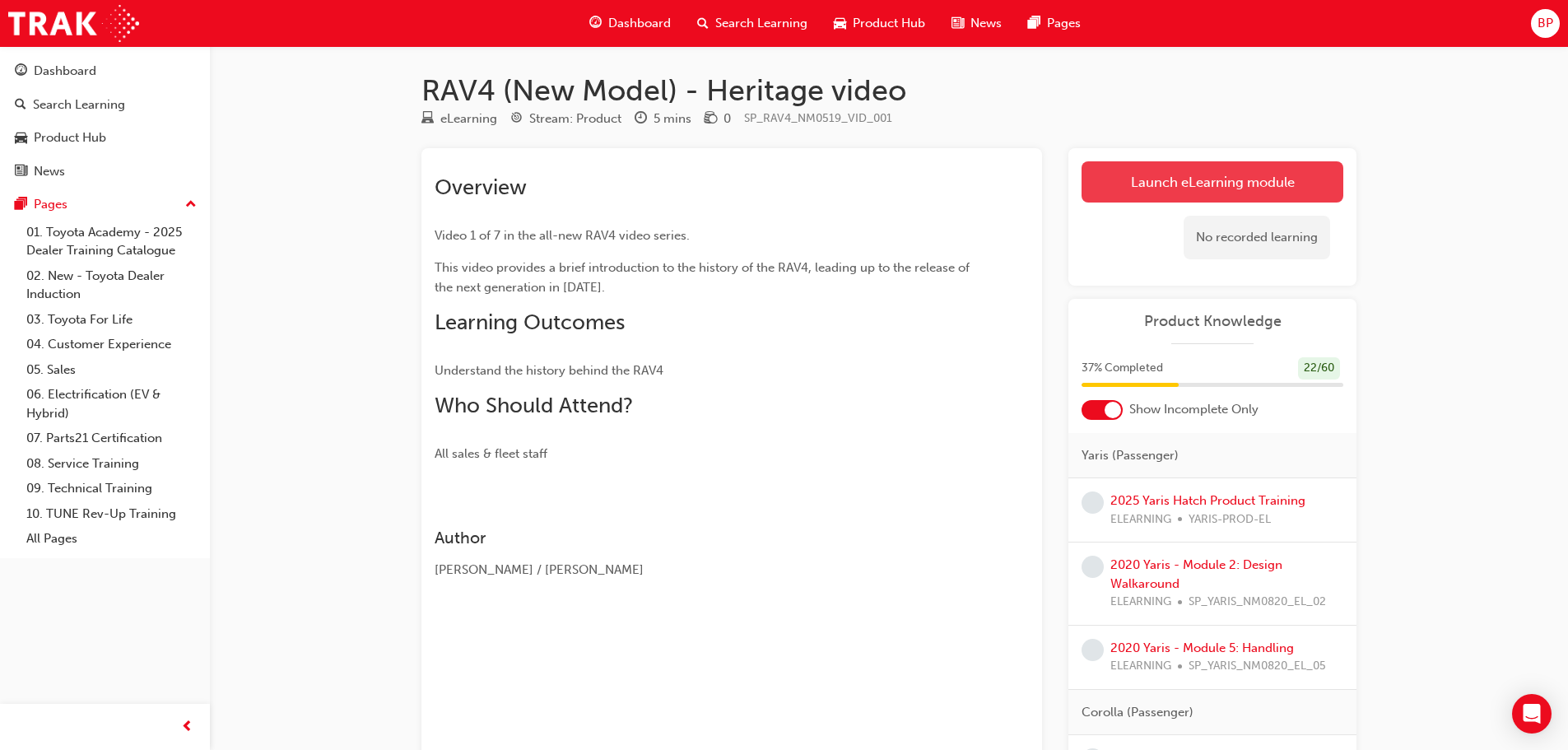
click at [1181, 175] on link "Launch eLearning module" at bounding box center [1213, 181] width 261 height 41
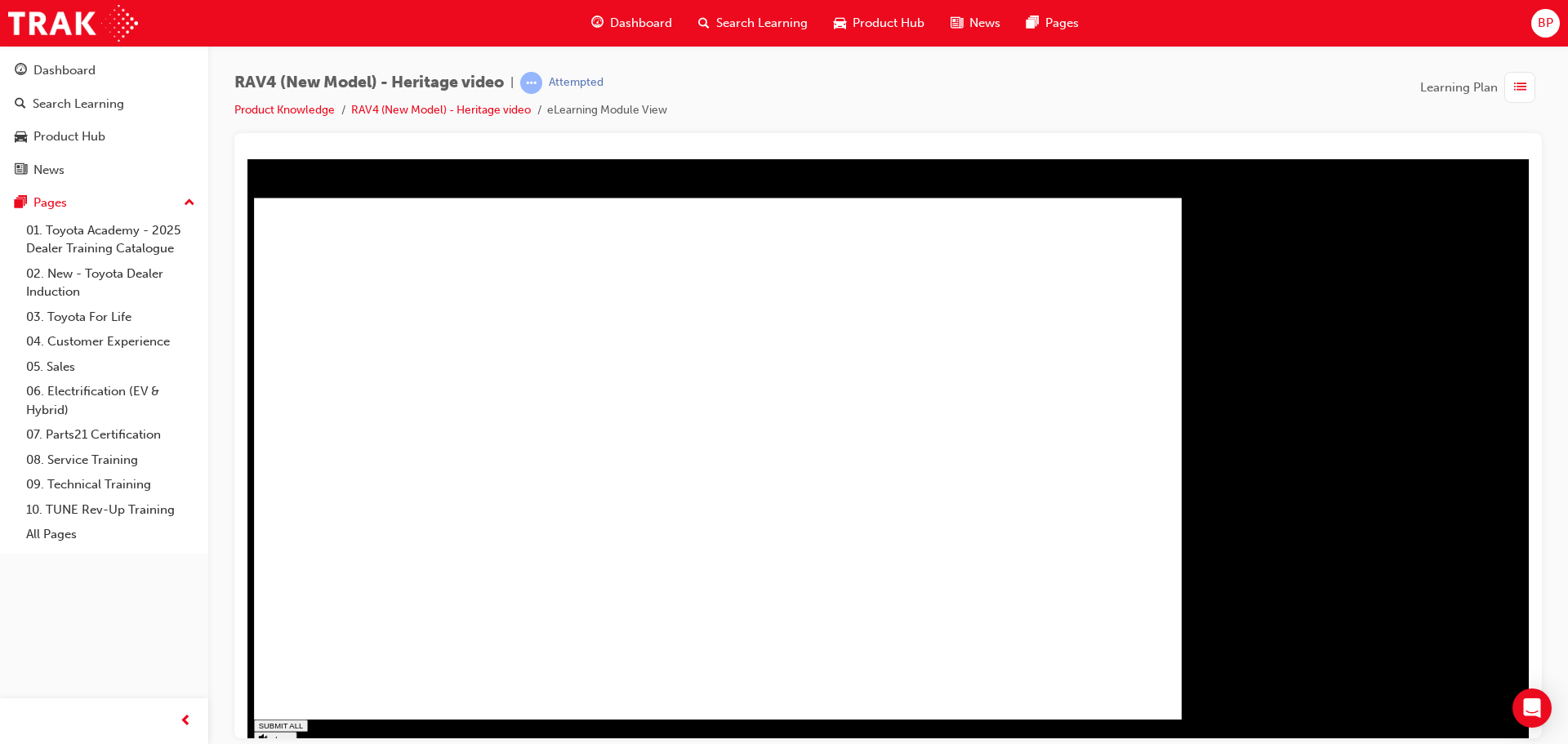
type input "0.333"
type input "1"
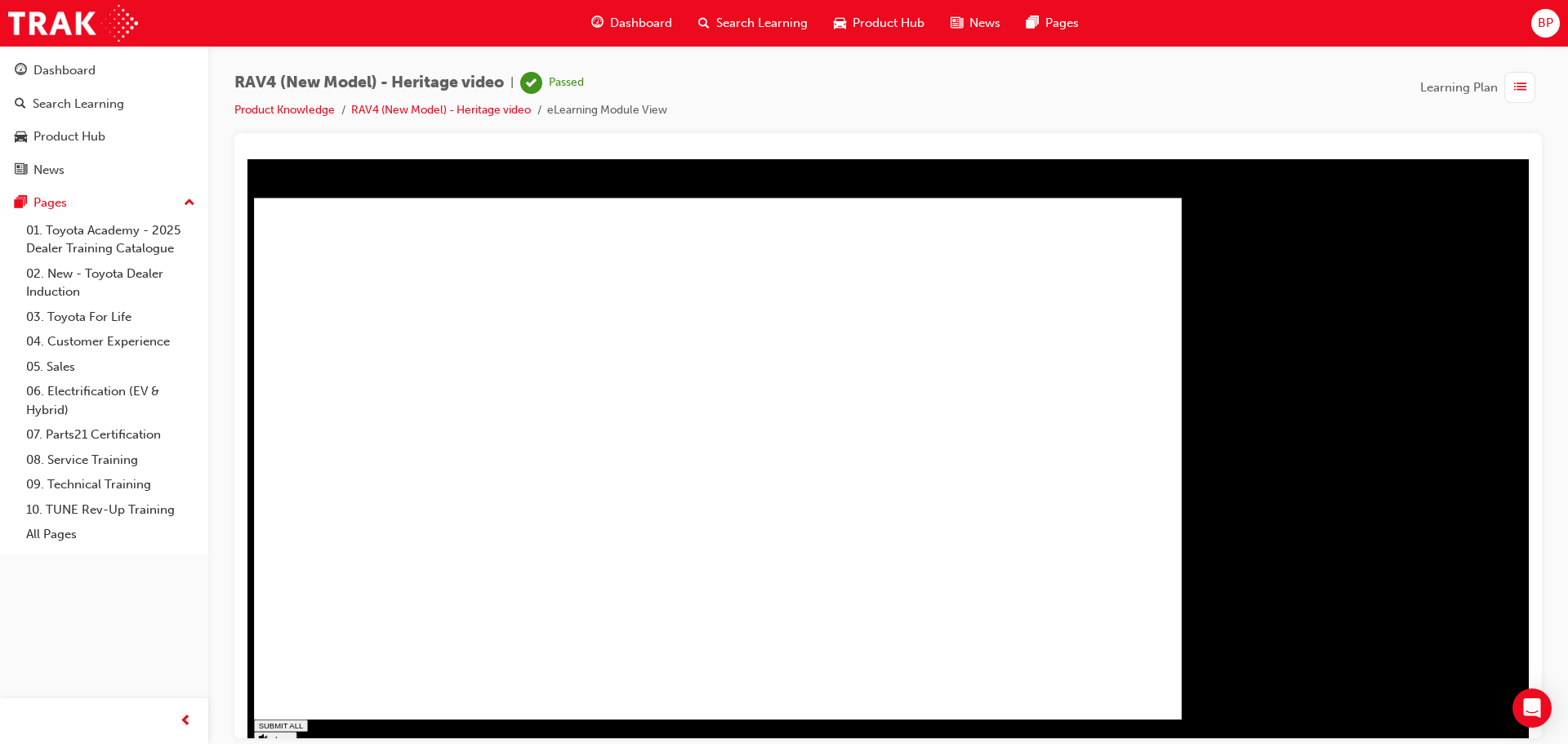
click at [636, 21] on span "Dashboard" at bounding box center [641, 23] width 62 height 19
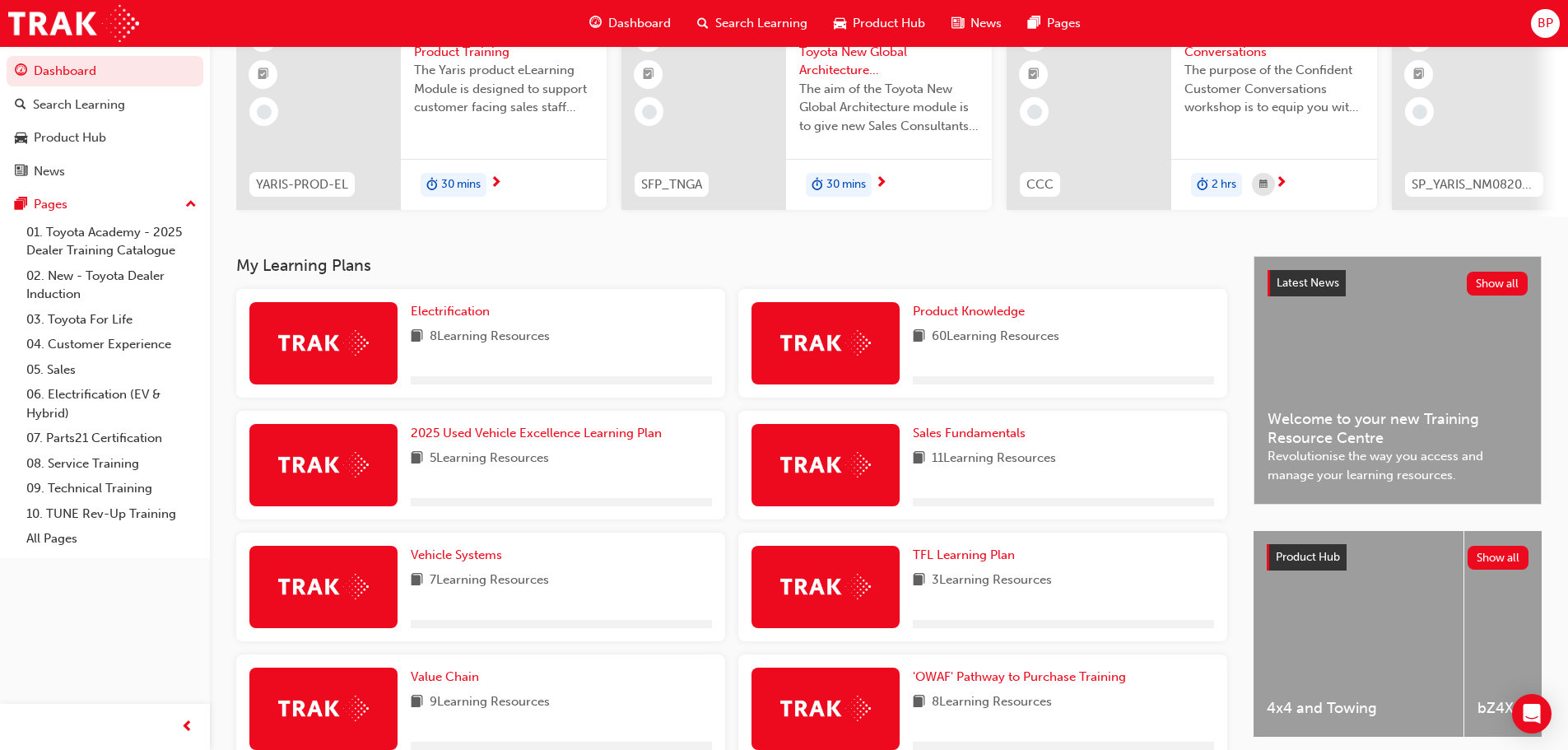
scroll to position [165, 0]
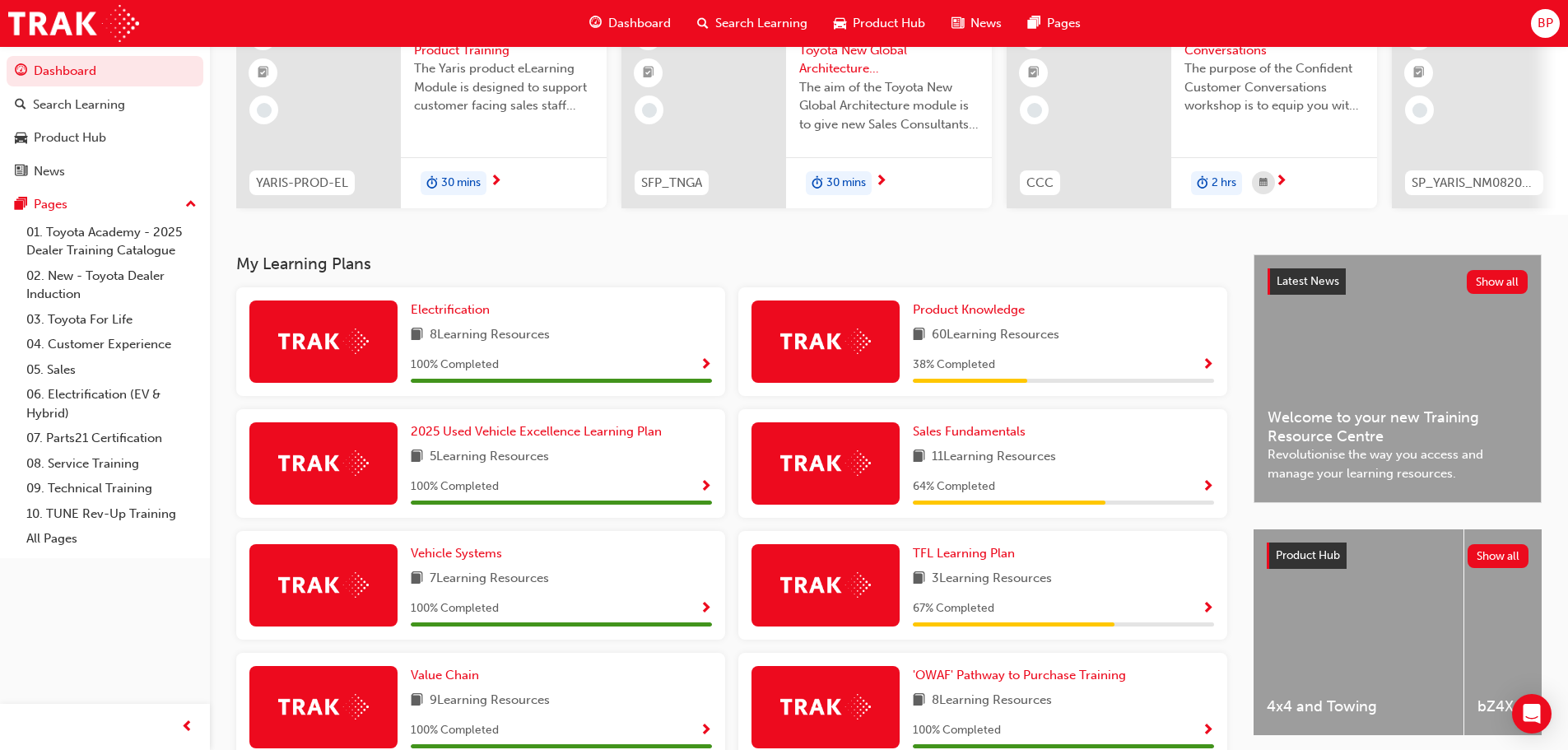
click at [1212, 371] on span "Show Progress" at bounding box center [1207, 365] width 12 height 15
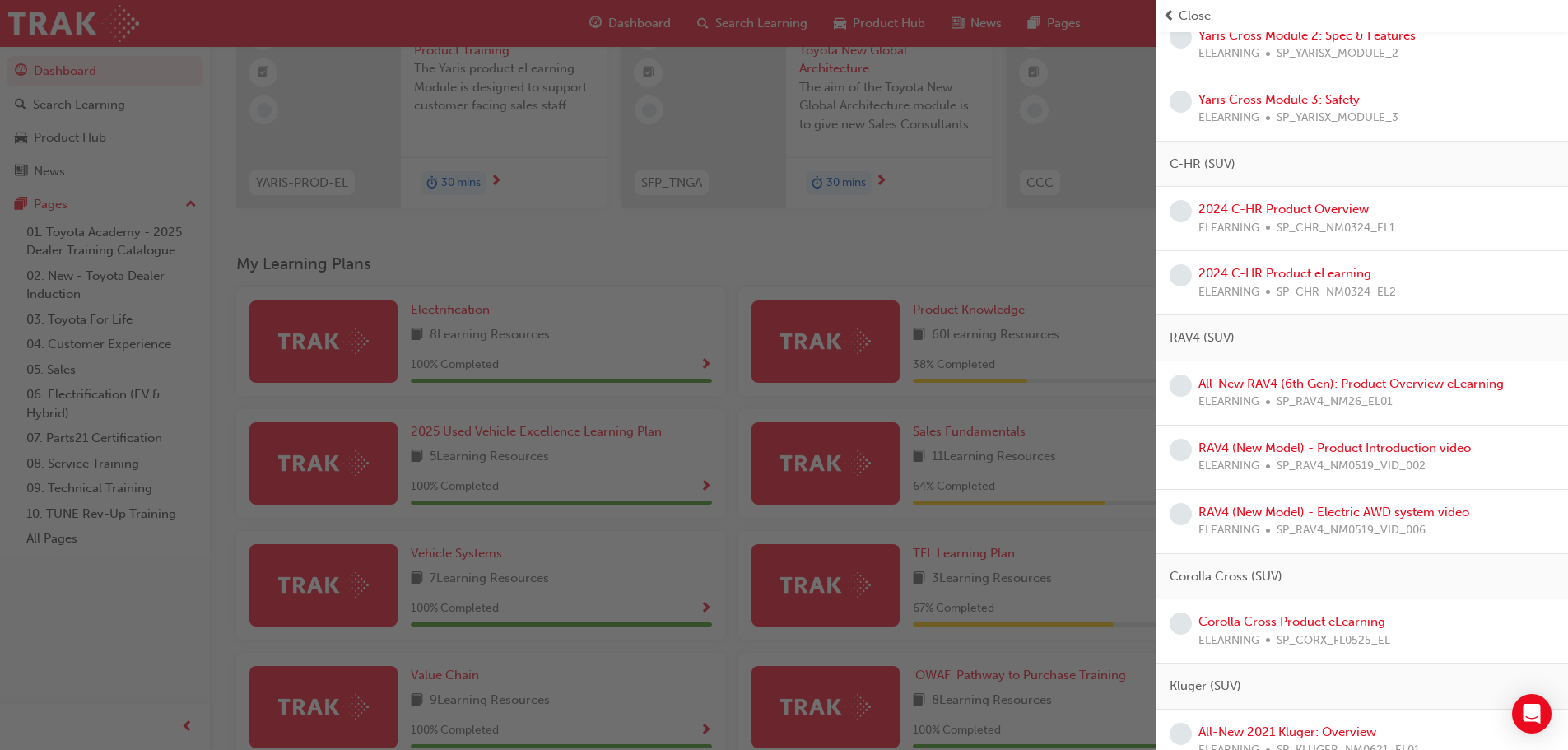
scroll to position [988, 0]
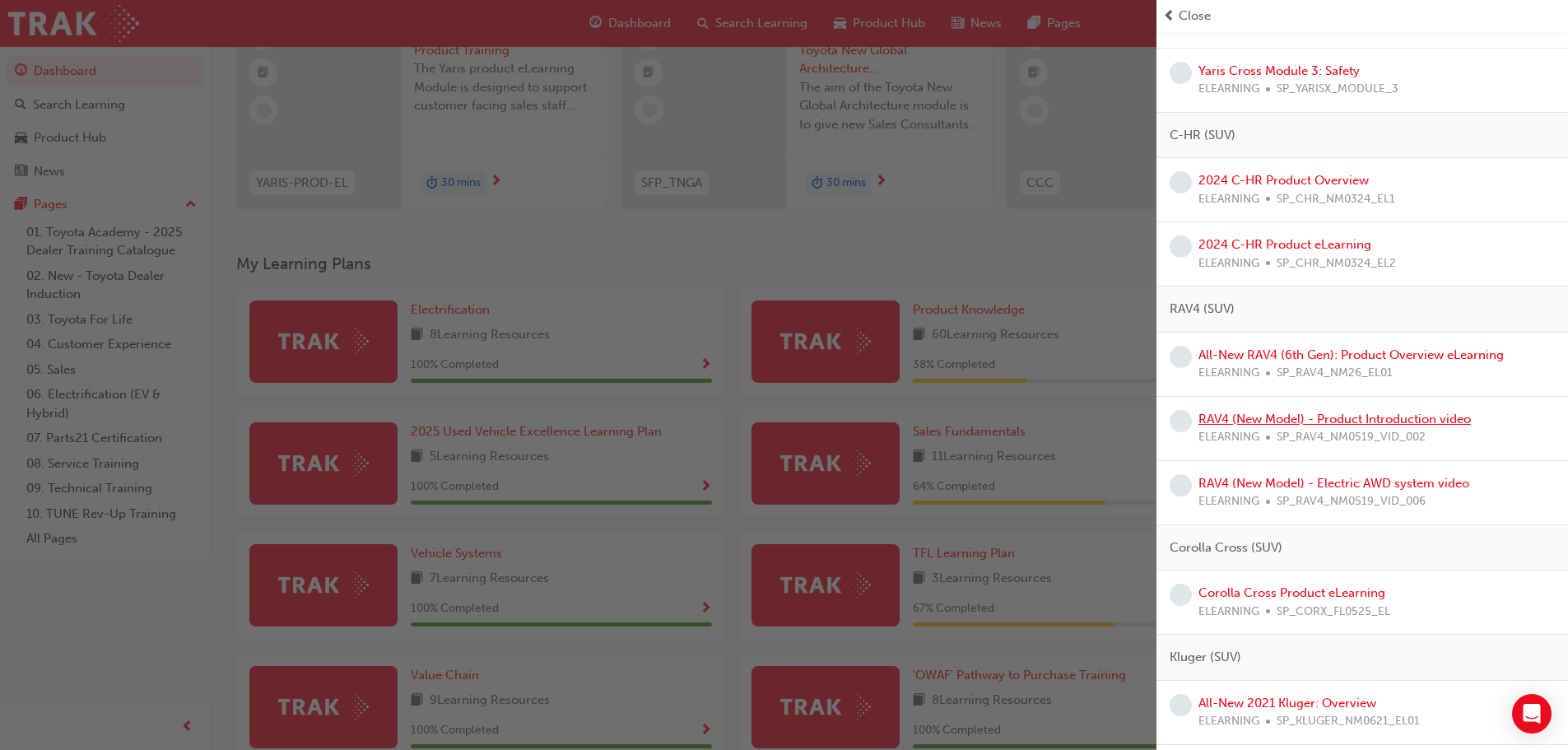
click at [1296, 420] on link "RAV4 (New Model) - Product Introduction video" at bounding box center [1335, 419] width 272 height 15
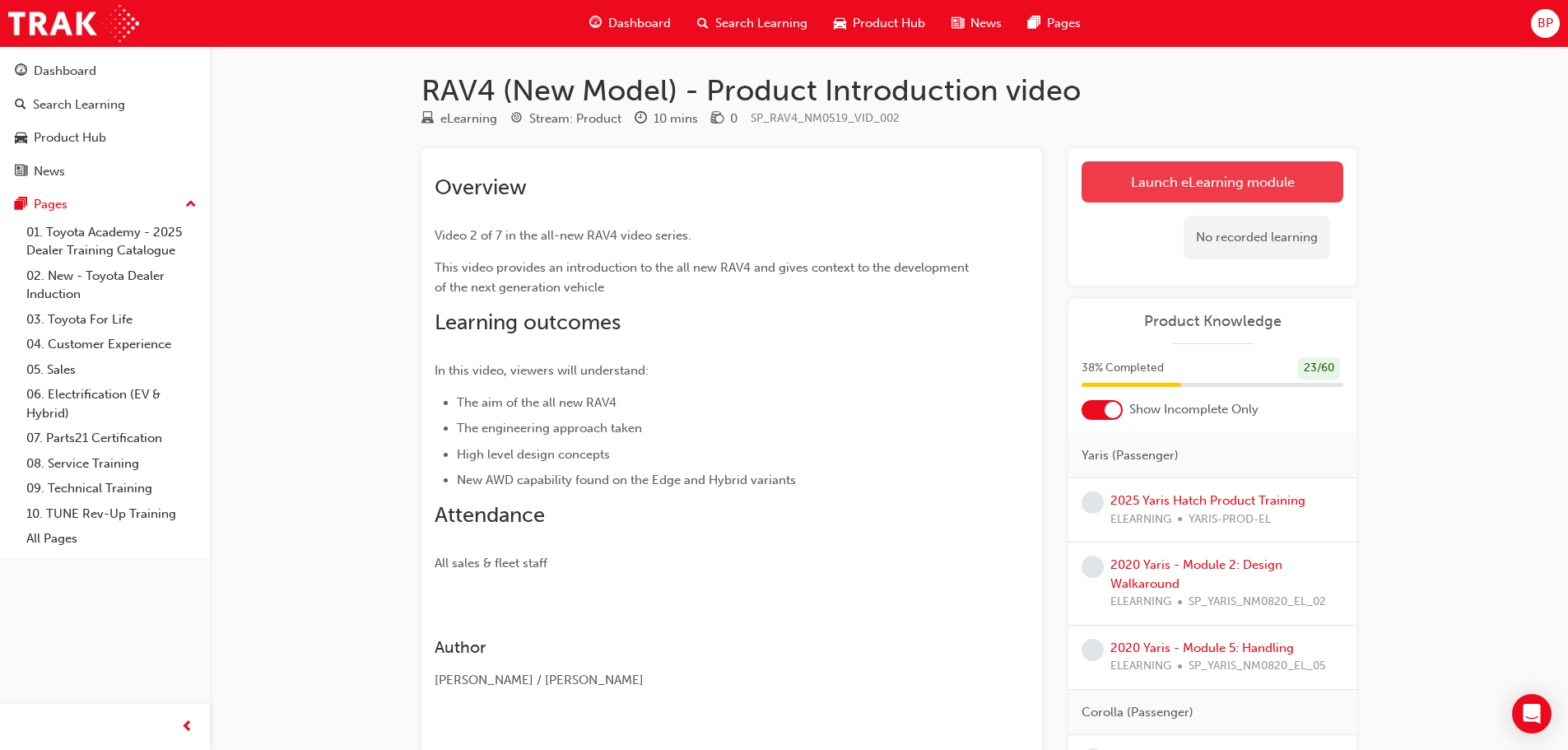
click at [1204, 183] on link "Launch eLearning module" at bounding box center [1213, 181] width 261 height 41
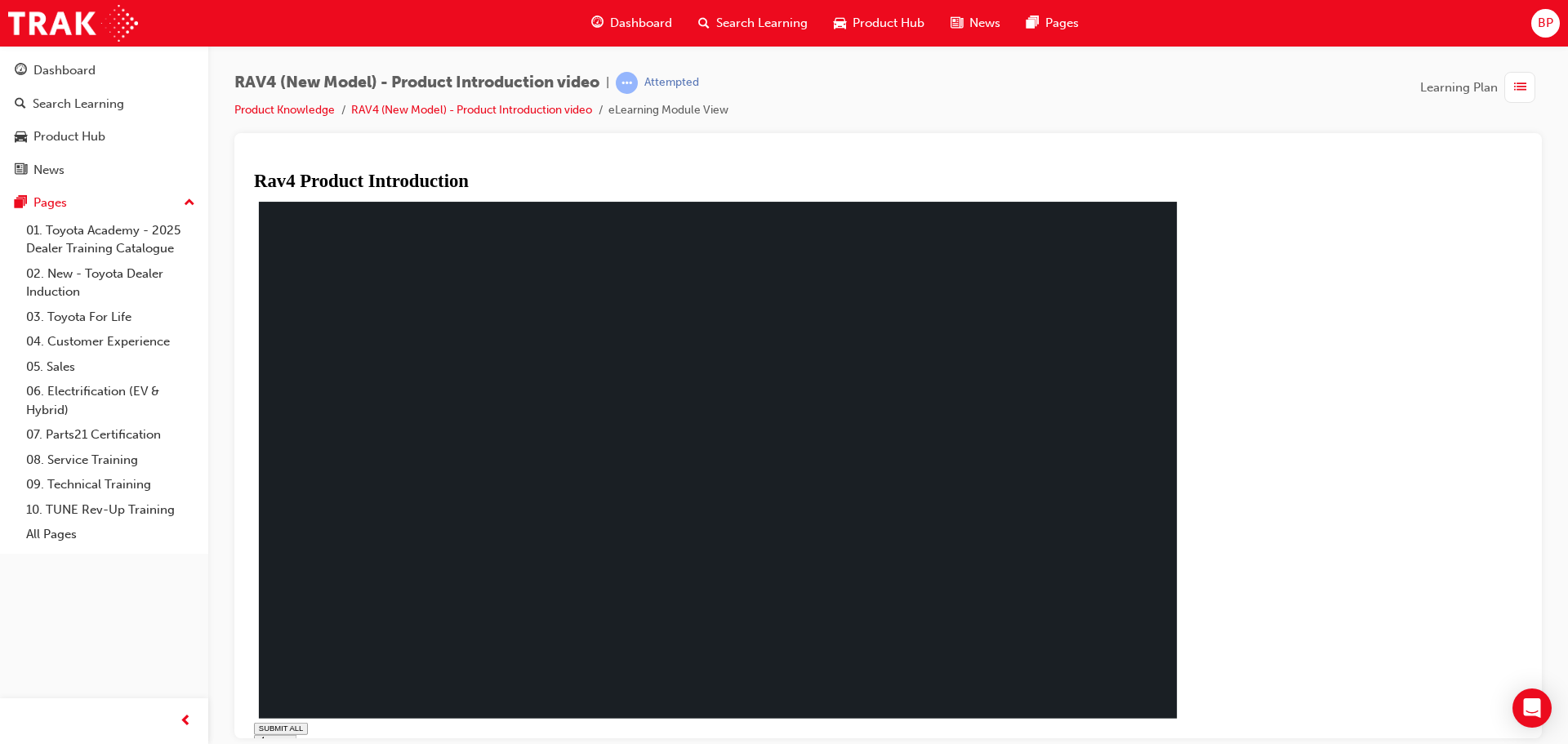
drag, startPoint x: 534, startPoint y: 712, endPoint x: 547, endPoint y: 712, distance: 13.0
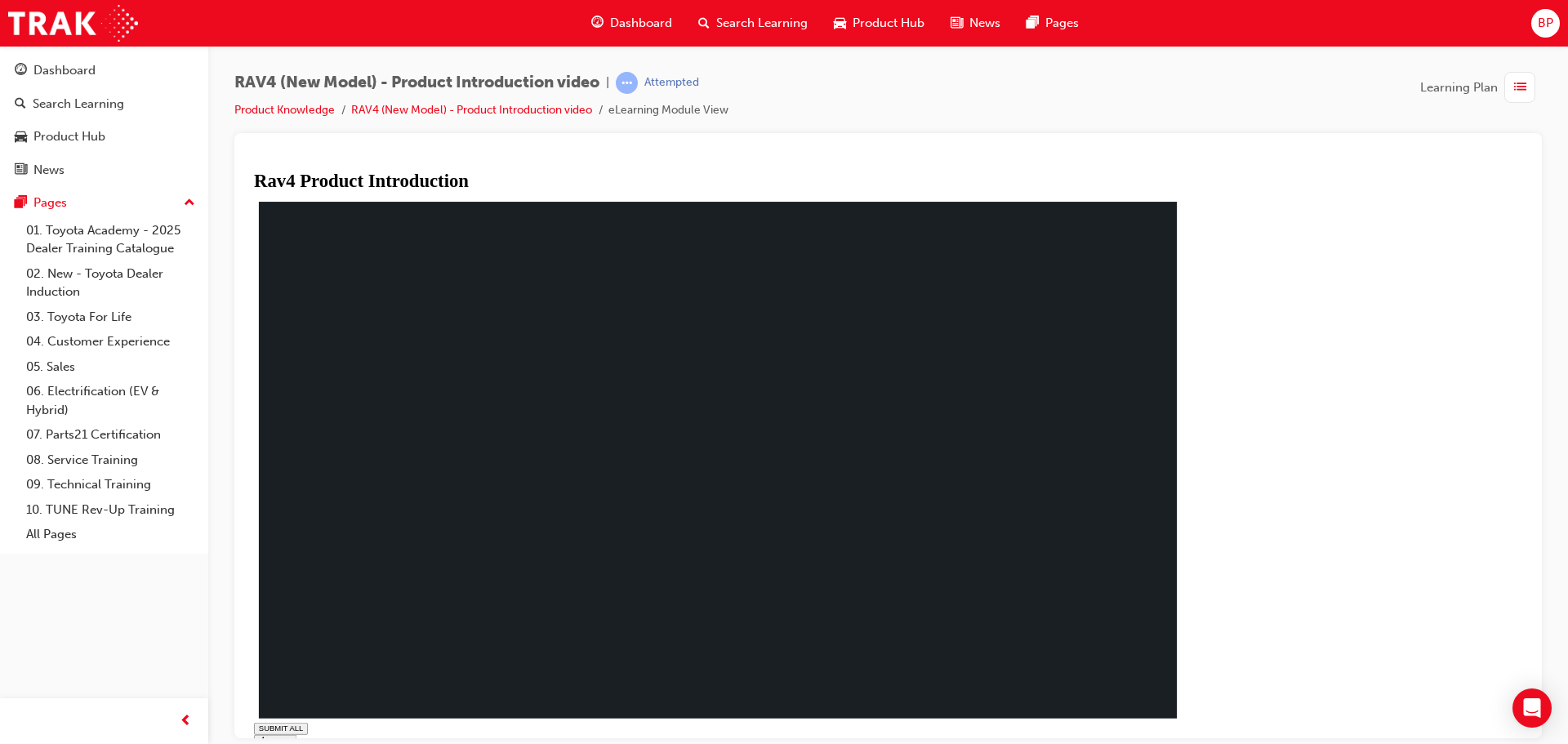
drag, startPoint x: 905, startPoint y: 718, endPoint x: 918, endPoint y: 718, distance: 13.0
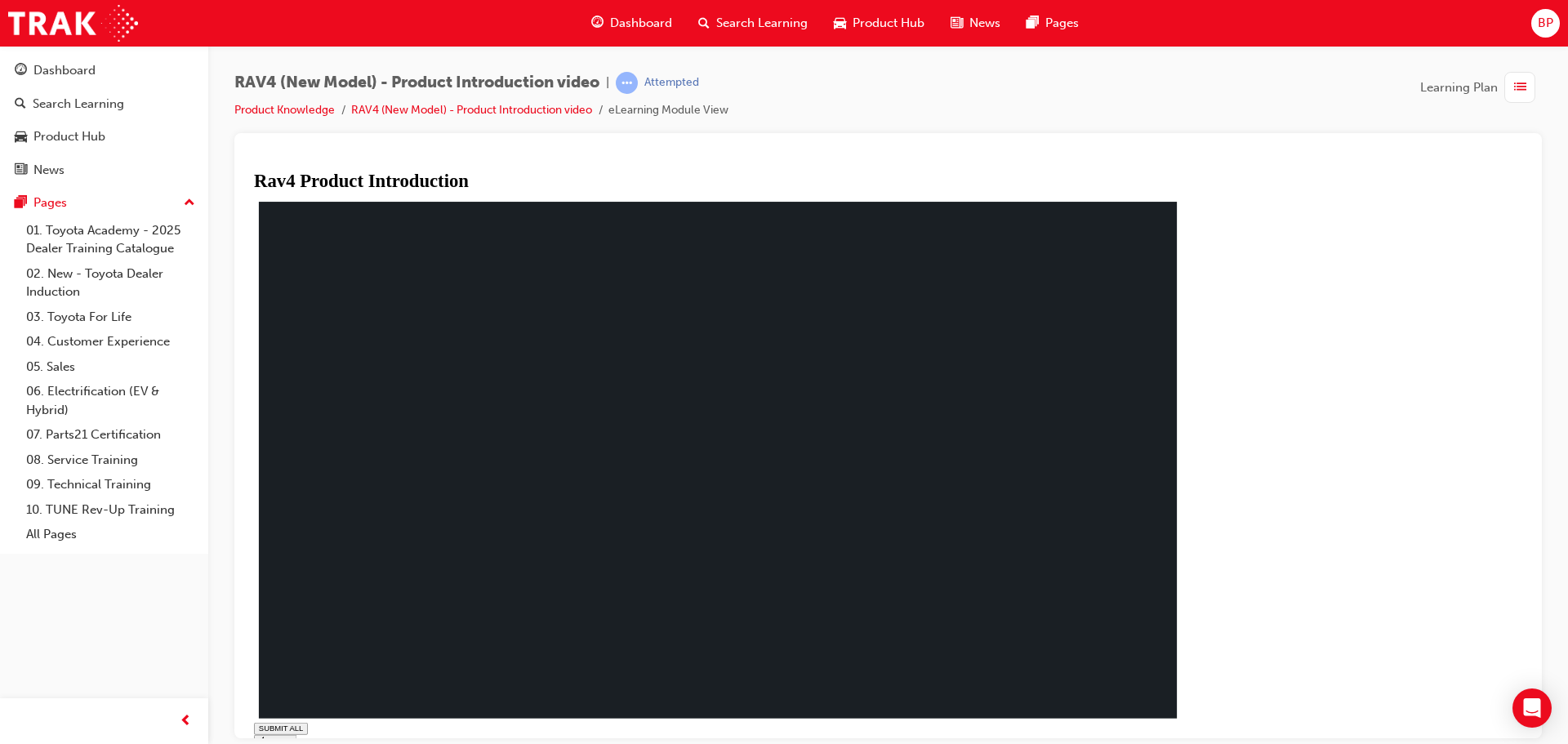
drag, startPoint x: 474, startPoint y: 717, endPoint x: 624, endPoint y: 729, distance: 150.5
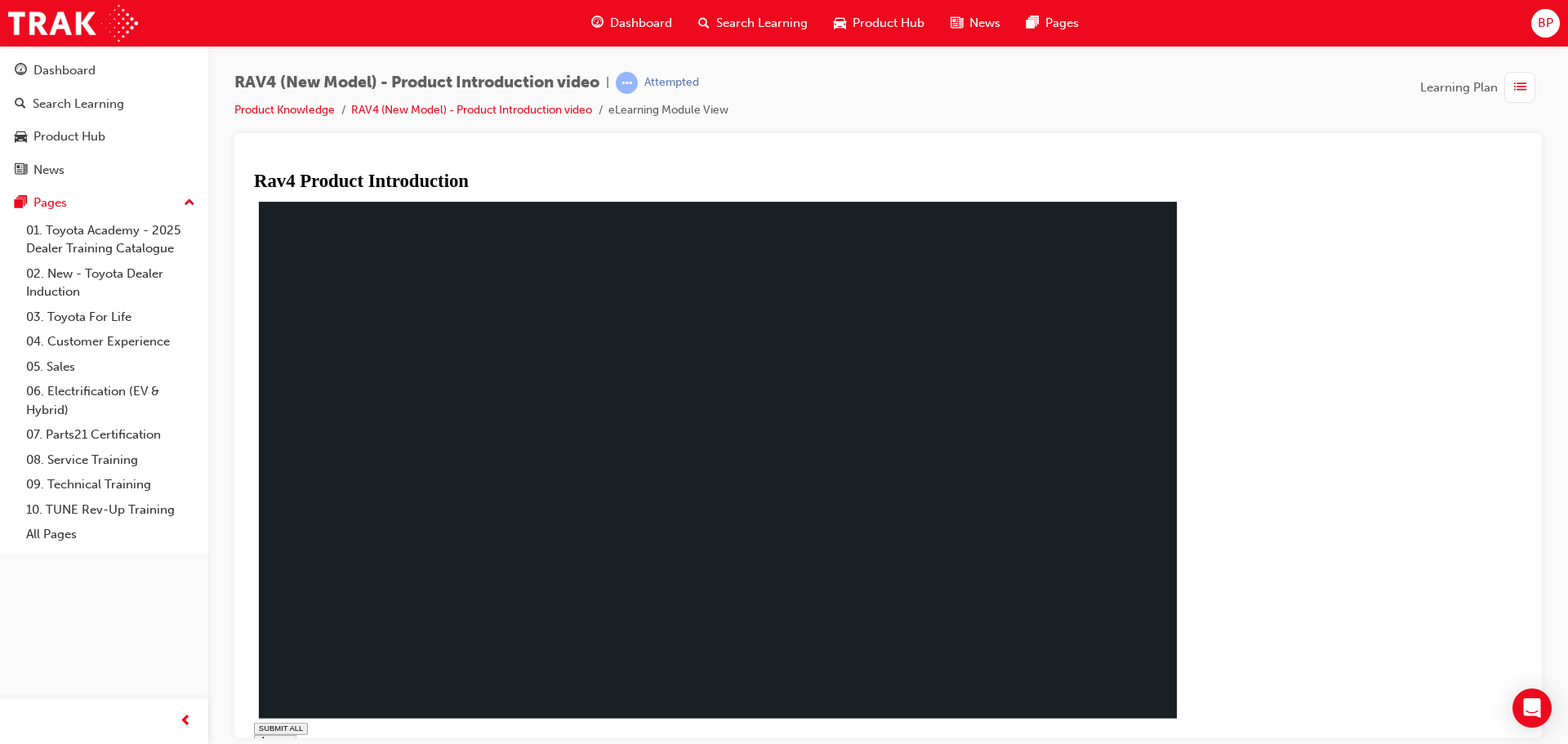
type input "0.003"
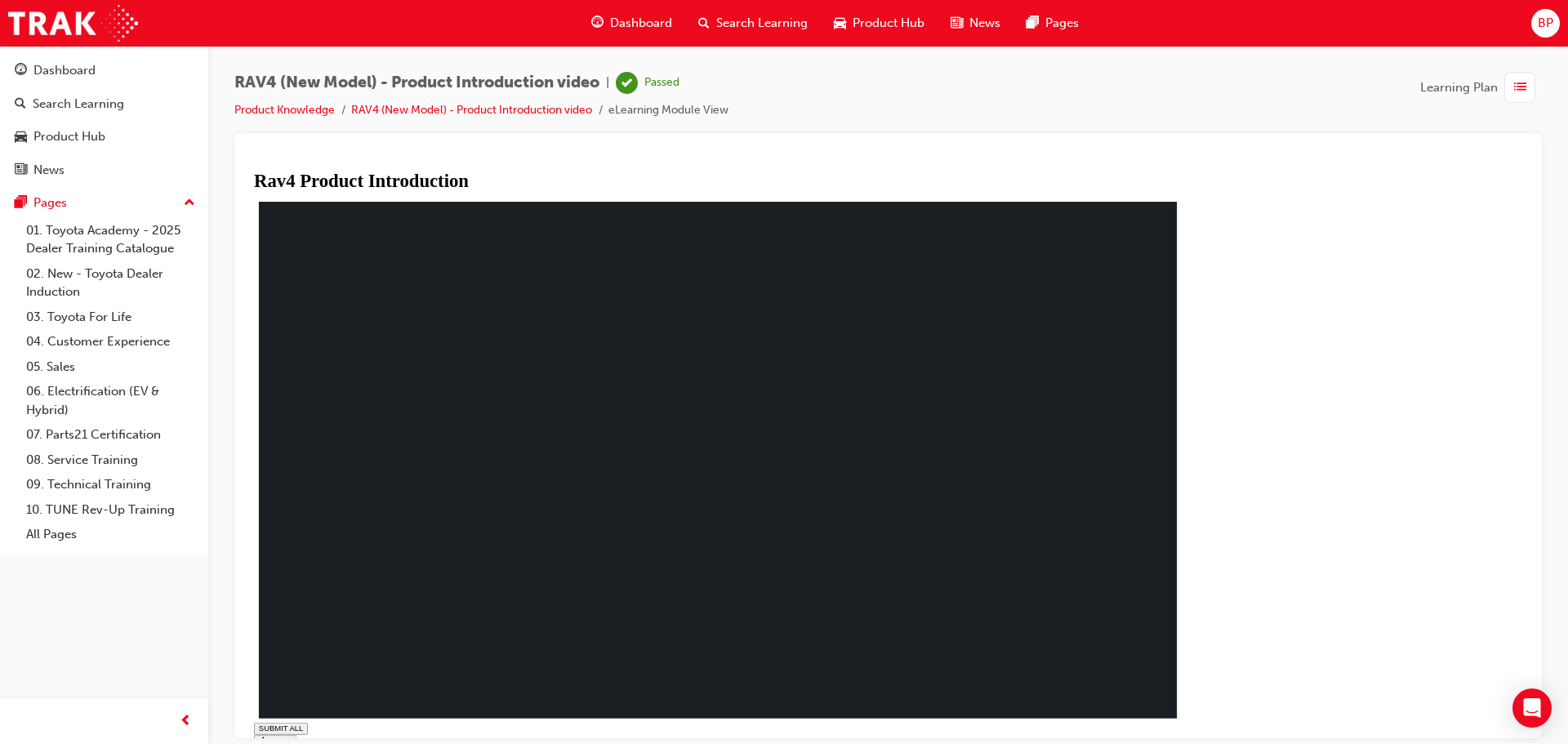
click at [612, 27] on span "Dashboard" at bounding box center [641, 23] width 62 height 19
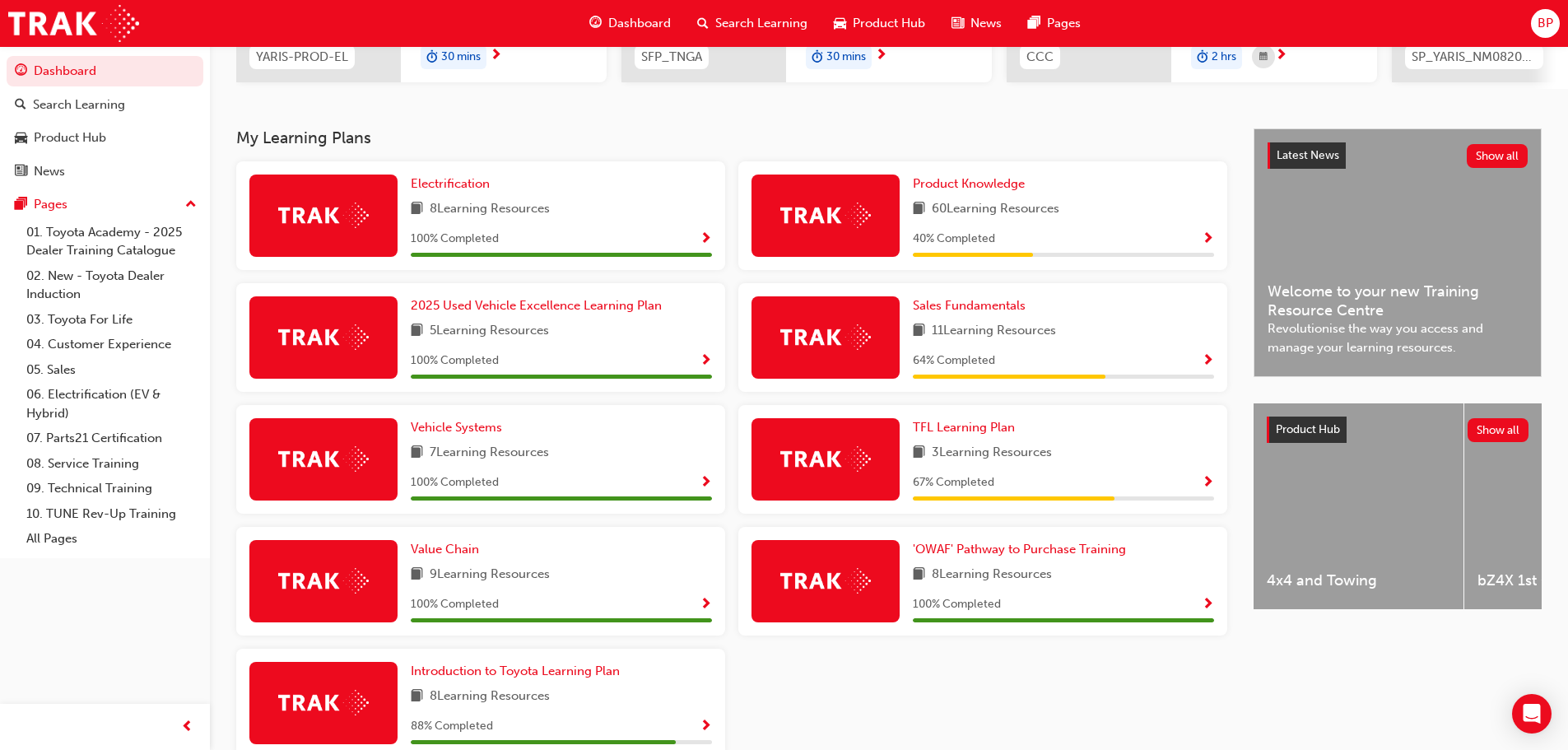
scroll to position [329, 0]
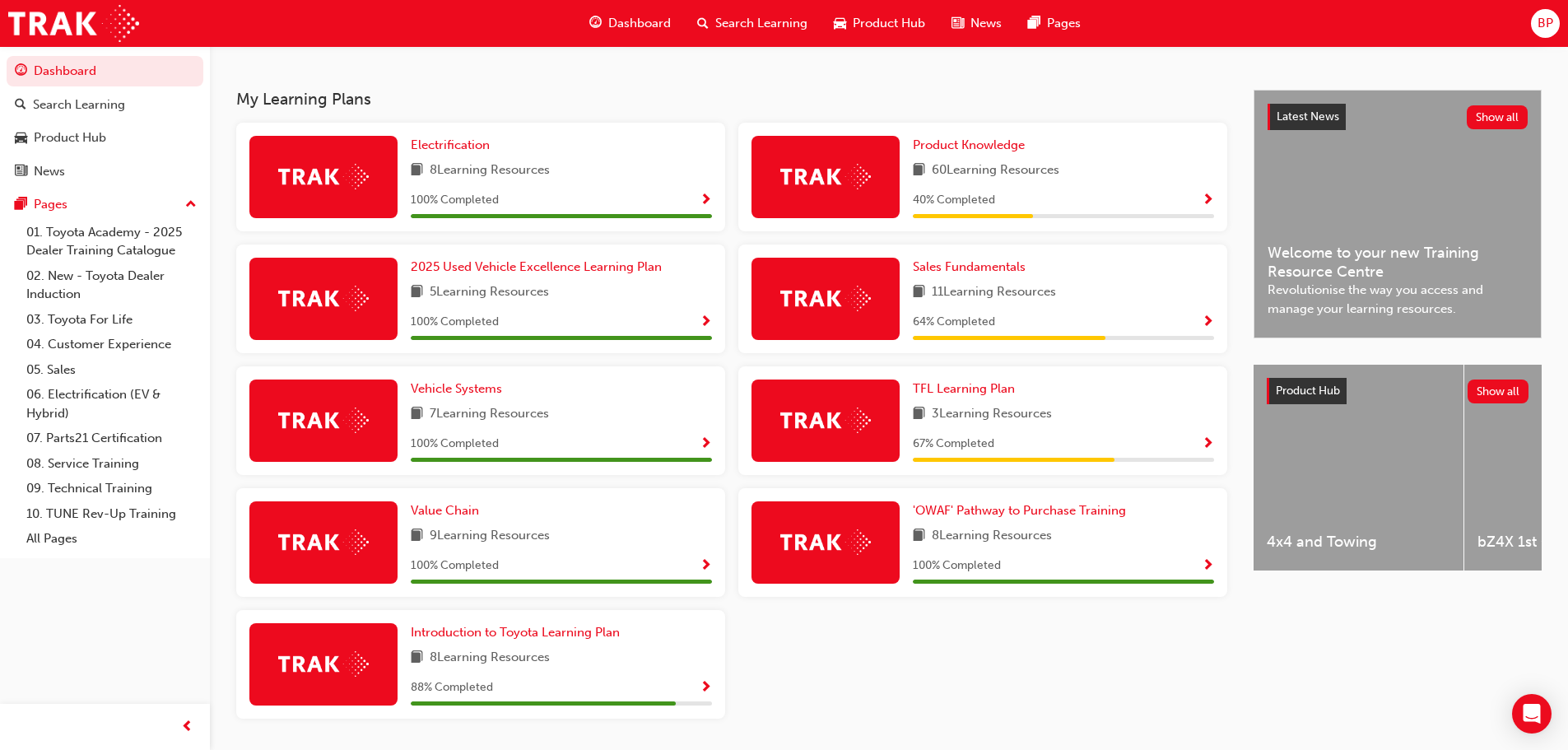
click at [1205, 208] on span "Show Progress" at bounding box center [1207, 201] width 12 height 15
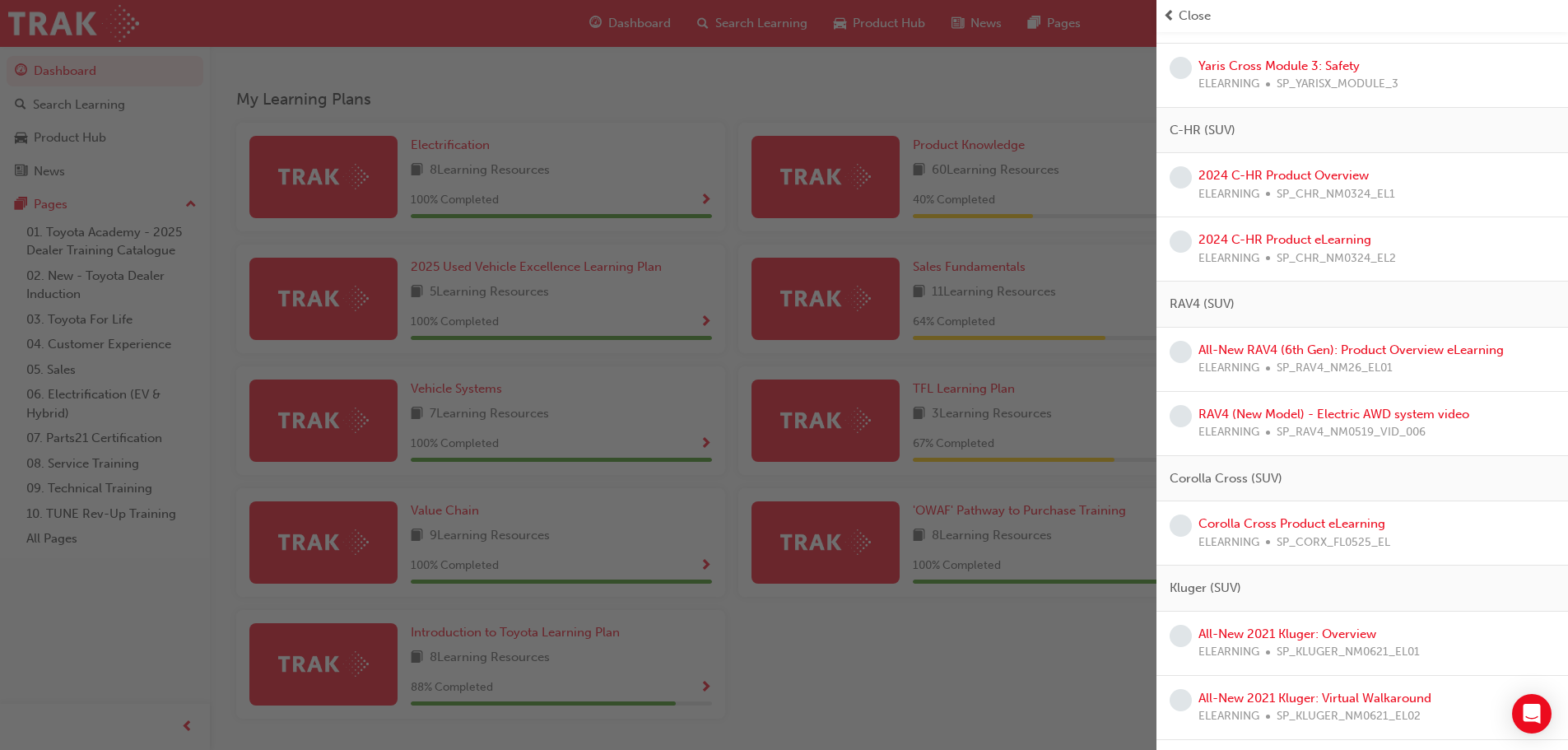
scroll to position [1070, 0]
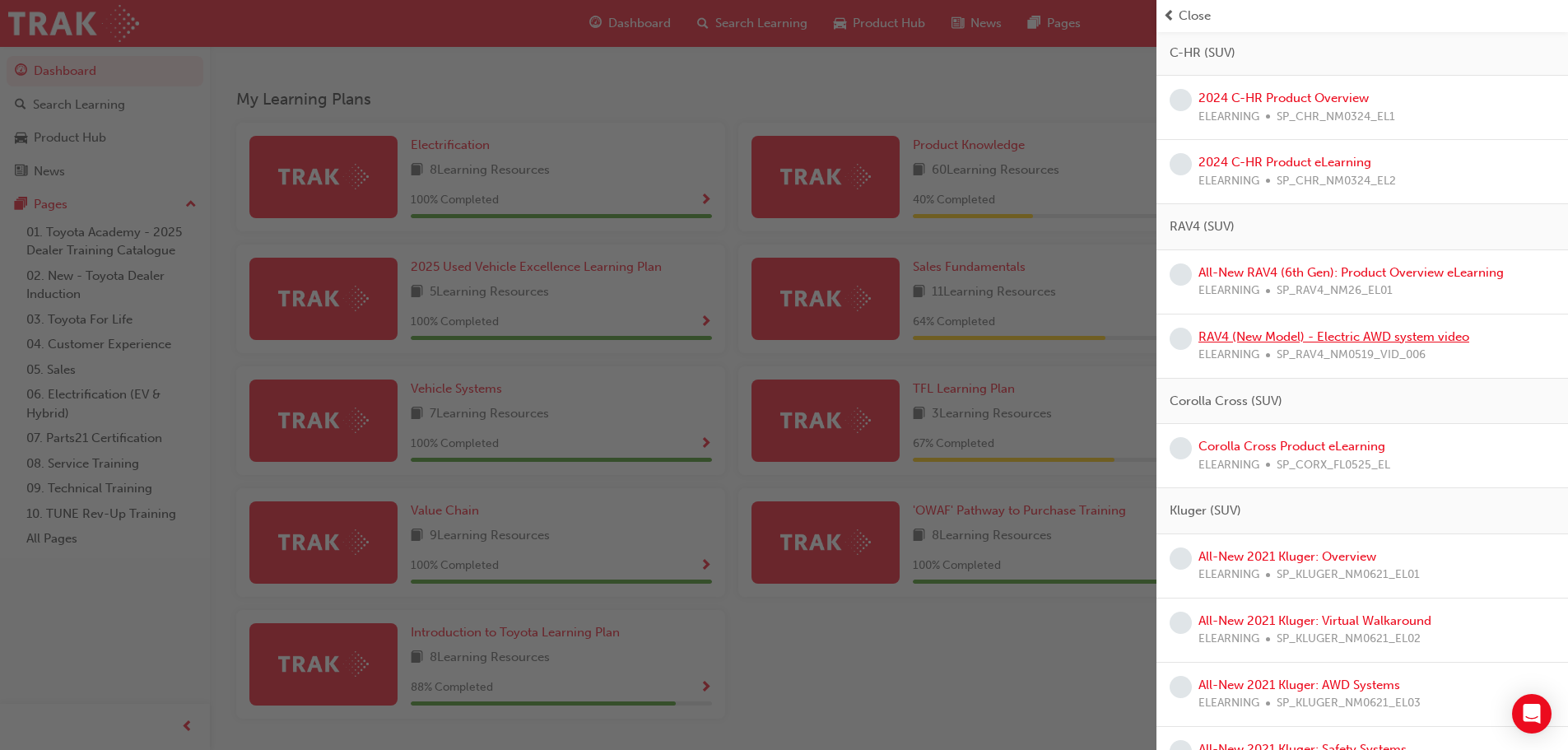
click at [1299, 340] on link "RAV4 (New Model) - Electric AWD system video" at bounding box center [1334, 337] width 271 height 15
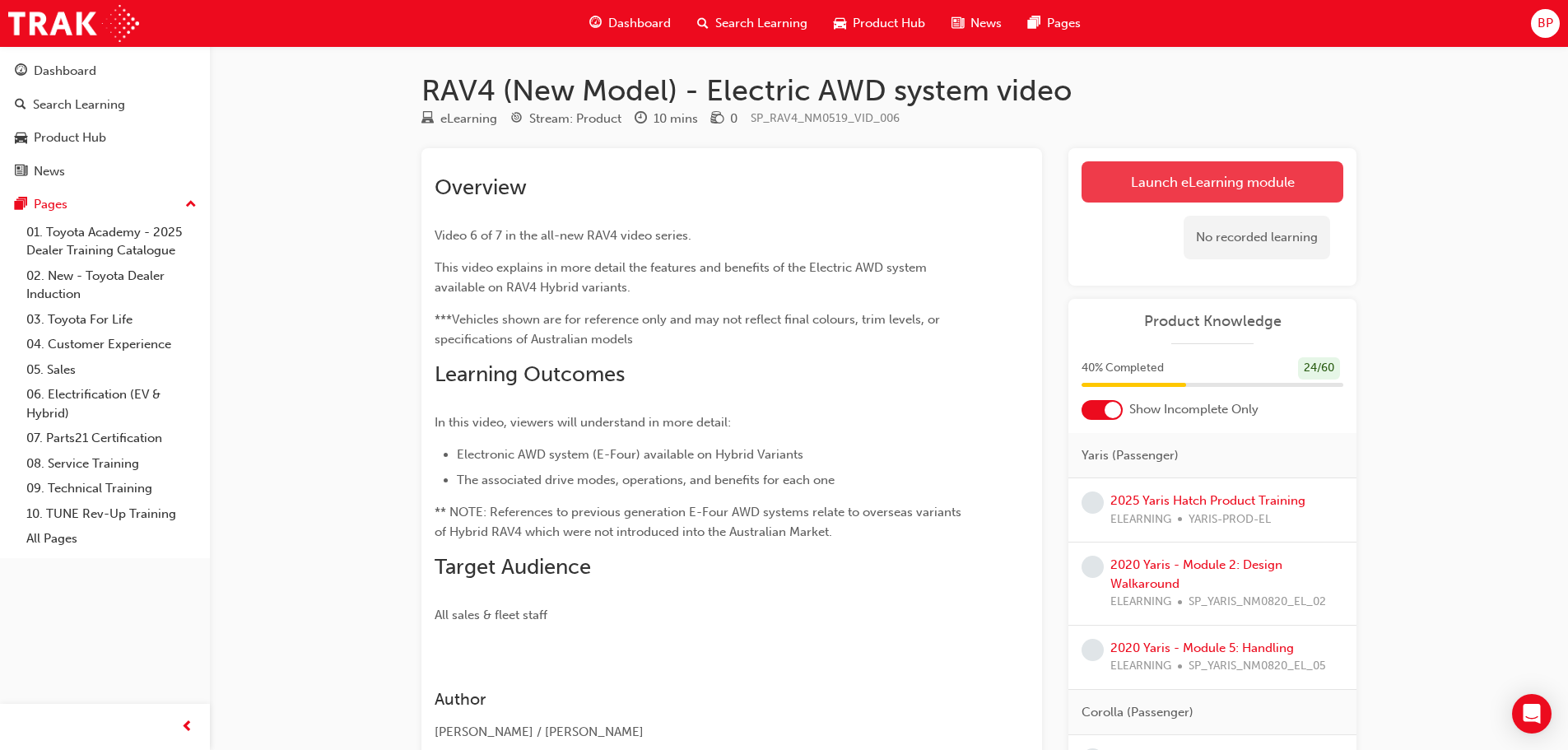
click at [1160, 179] on link "Launch eLearning module" at bounding box center [1213, 181] width 261 height 41
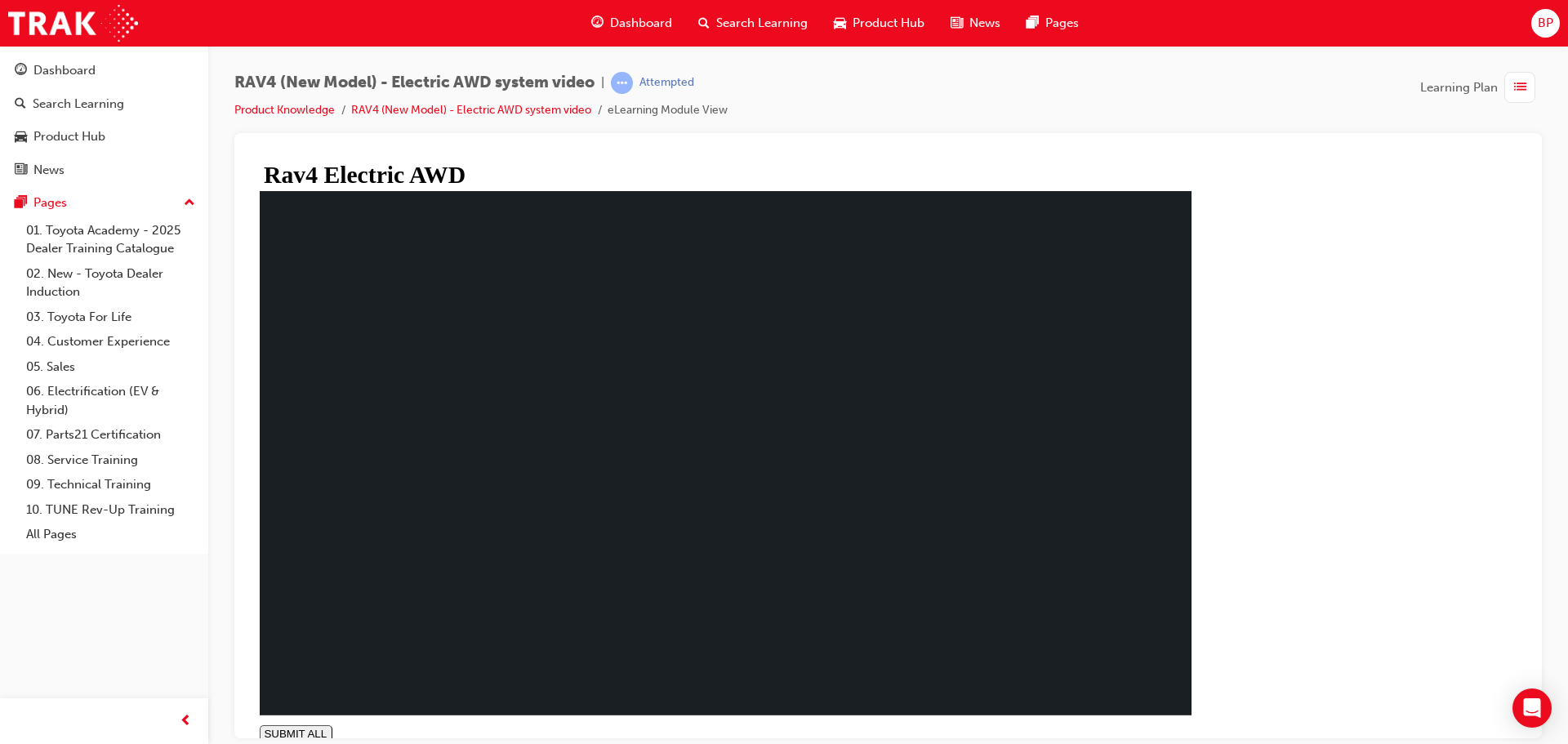
type input "1"
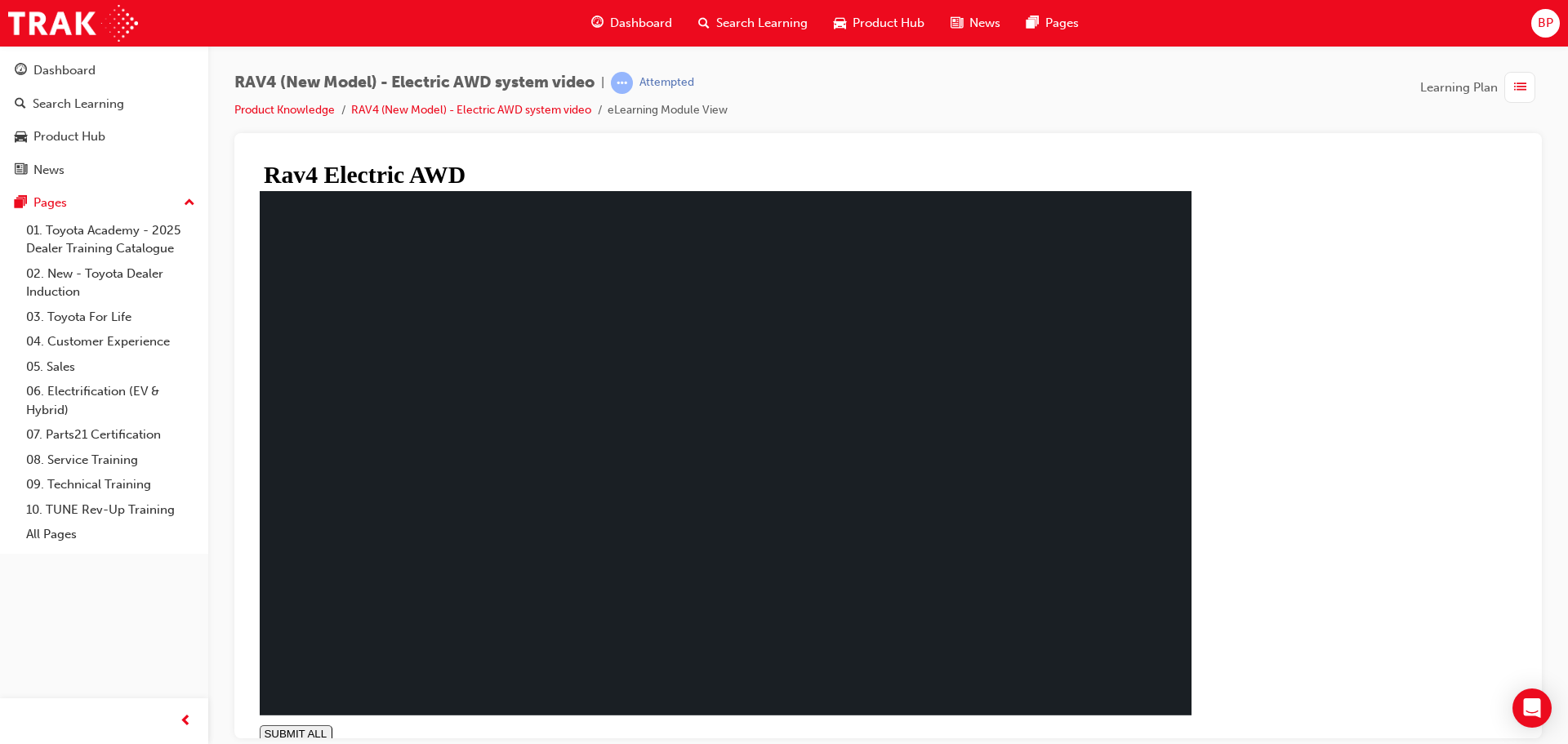
click at [619, 19] on span "Dashboard" at bounding box center [641, 23] width 62 height 19
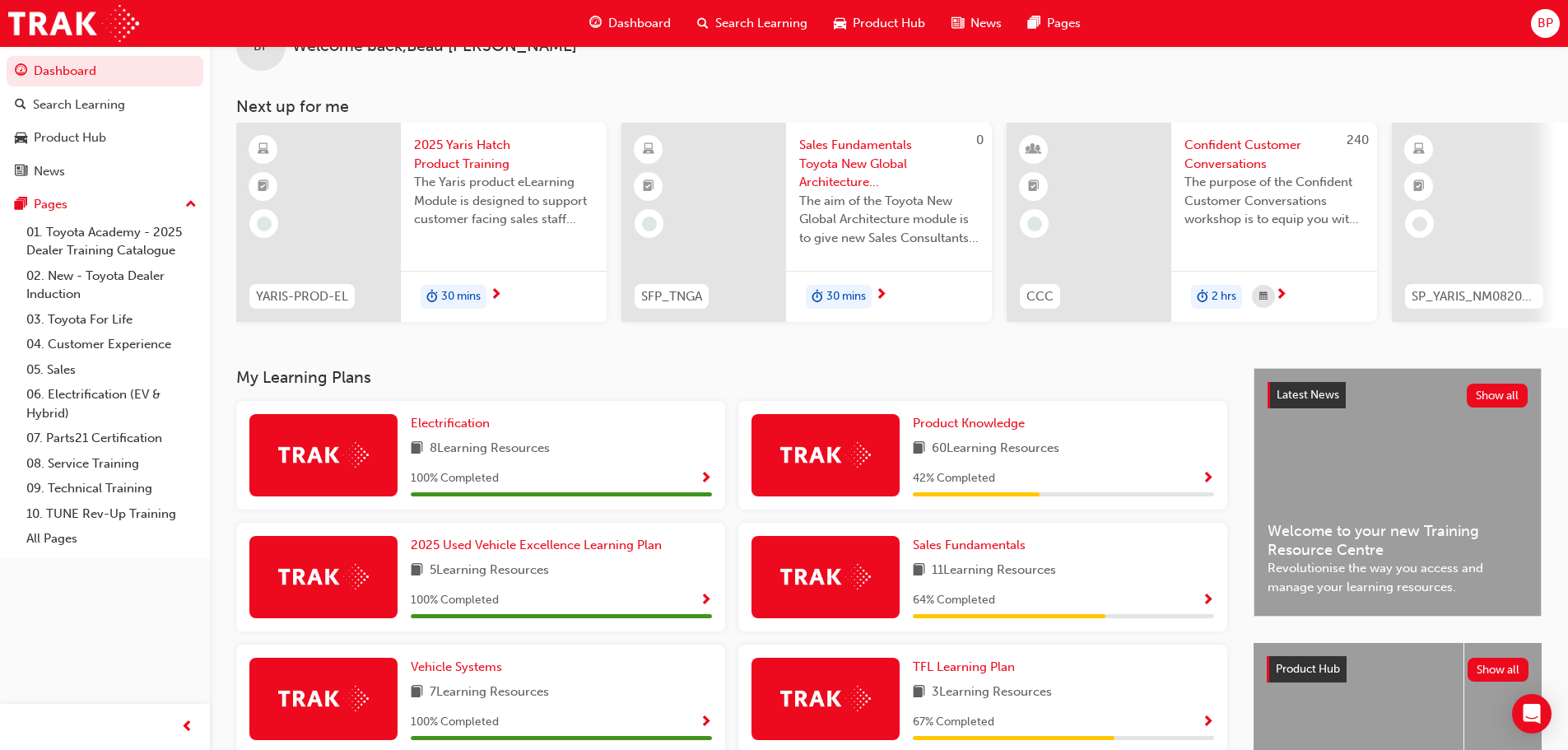
scroll to position [165, 0]
